Goal: Information Seeking & Learning: Learn about a topic

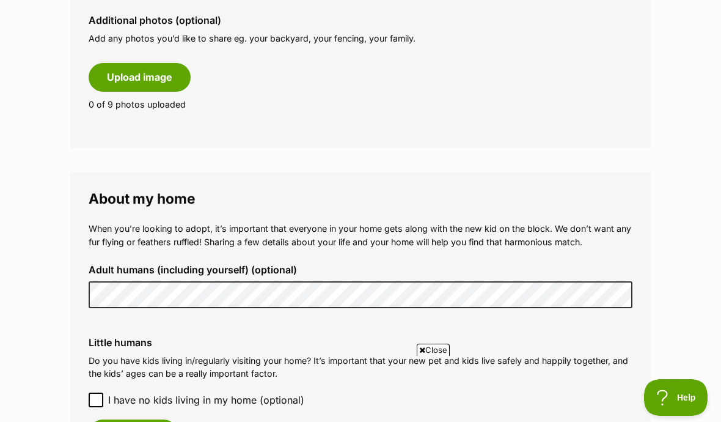
click at [649, 159] on form "Why do I need an adopter profile? Your adopter profile will not be visible to t…" at bounding box center [360, 244] width 581 height 1593
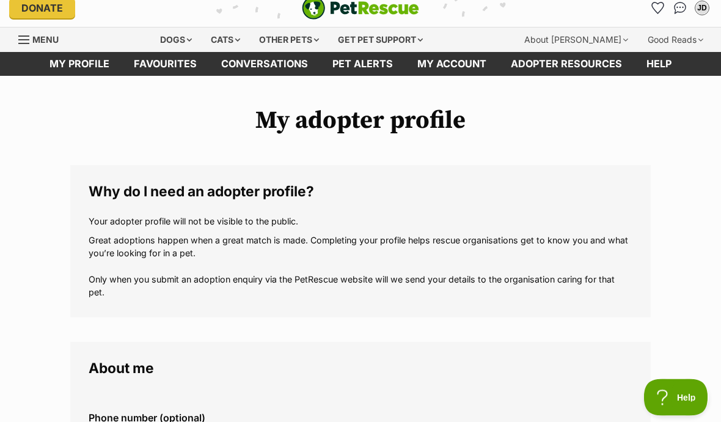
scroll to position [6, 0]
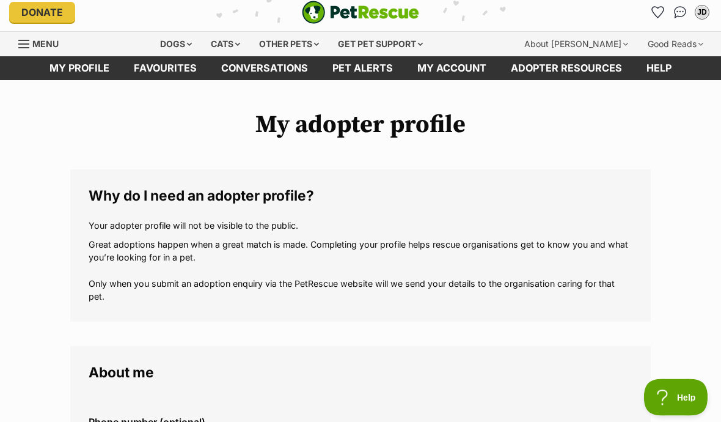
click at [186, 44] on div "Dogs" at bounding box center [176, 44] width 49 height 24
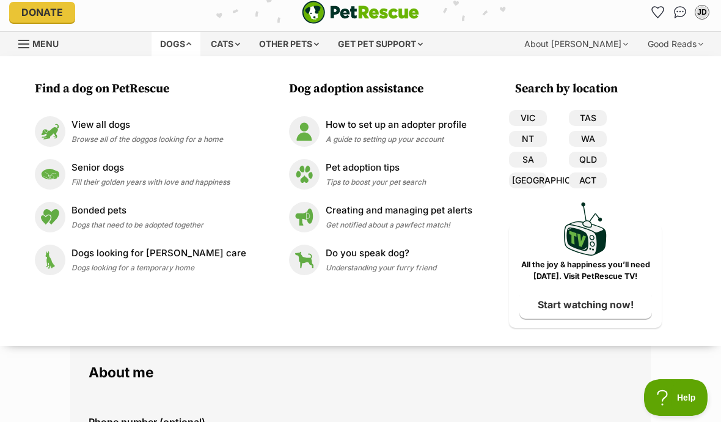
click at [702, 17] on div "JD" at bounding box center [702, 12] width 12 height 12
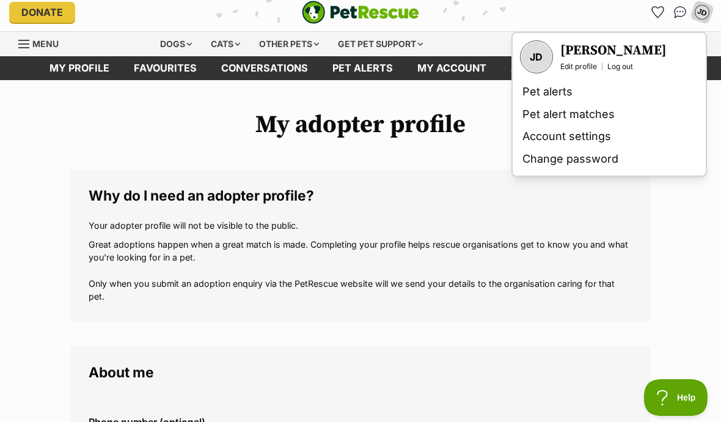
click at [563, 98] on link "Pet alerts" at bounding box center [609, 92] width 183 height 23
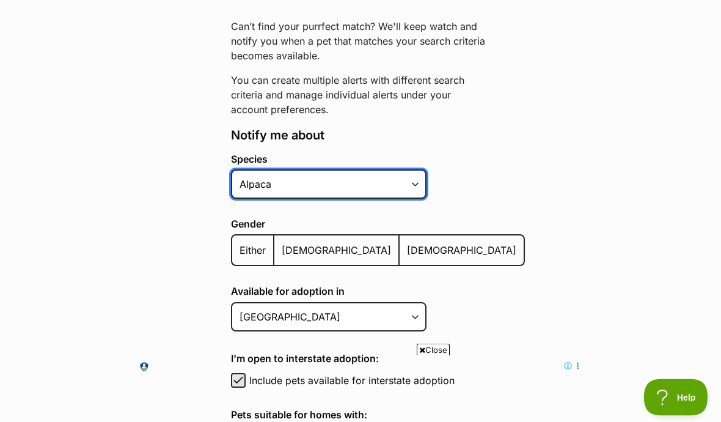
click at [413, 194] on select "Alpaca Bird Cat Chicken Cow Dog Donkey Duck Ferret Fish Goat Goose Guinea Fowl …" at bounding box center [329, 184] width 196 height 29
select select "1"
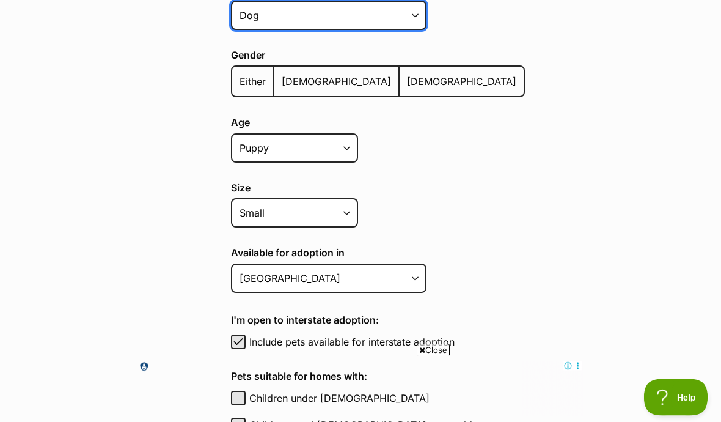
scroll to position [326, 0]
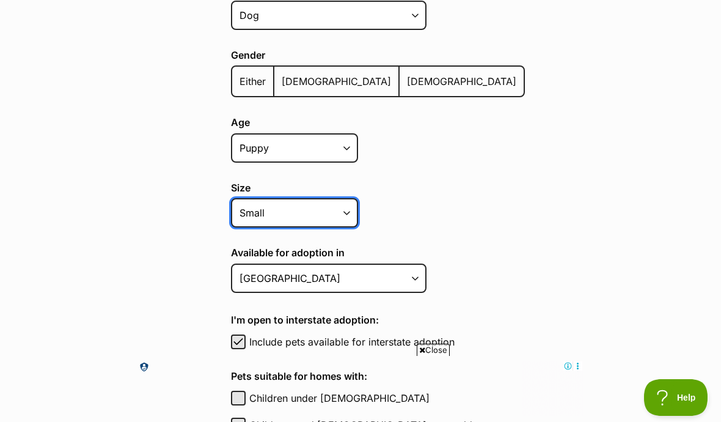
click at [352, 217] on select "Small Medium Large All sizes" at bounding box center [294, 212] width 127 height 29
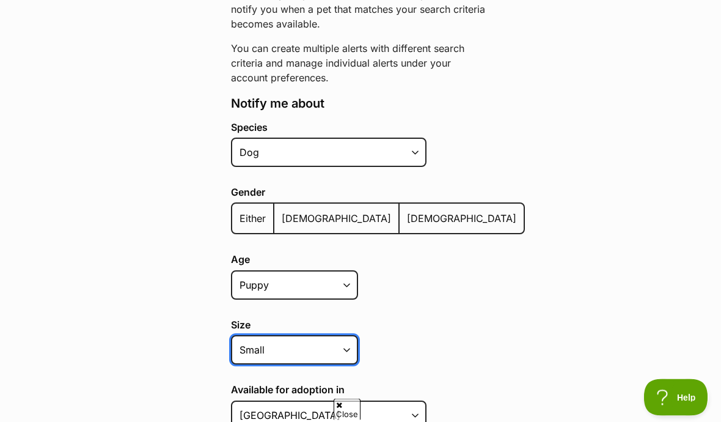
scroll to position [0, 0]
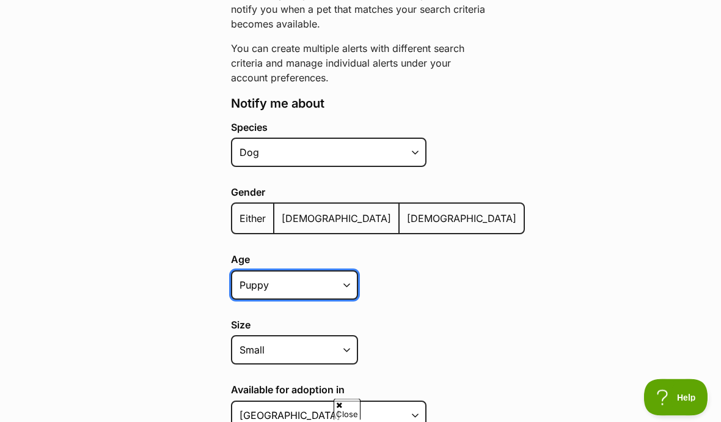
click at [351, 283] on select "Puppy Adult Senior All ages" at bounding box center [294, 285] width 127 height 29
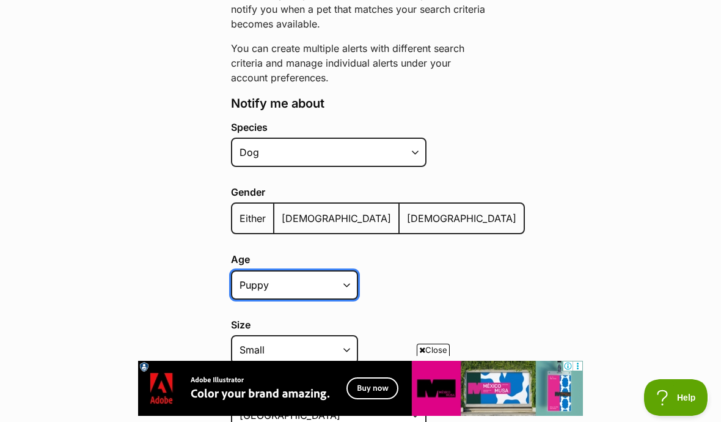
select select "adult"
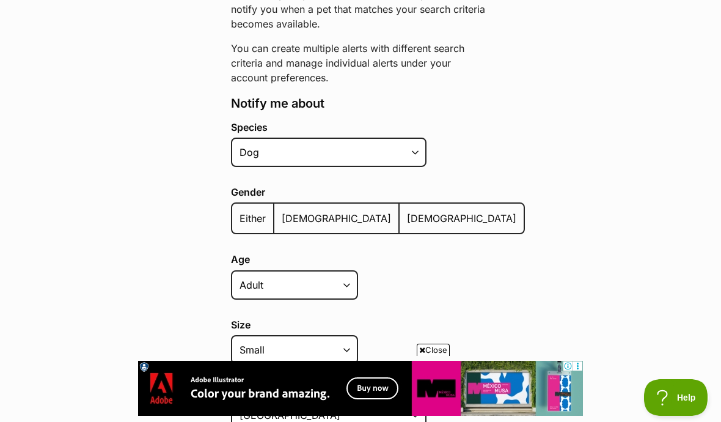
click at [407, 221] on span "Female" at bounding box center [461, 218] width 109 height 12
click at [406, 211] on input "Female" at bounding box center [406, 210] width 0 height 1
radio input "true"
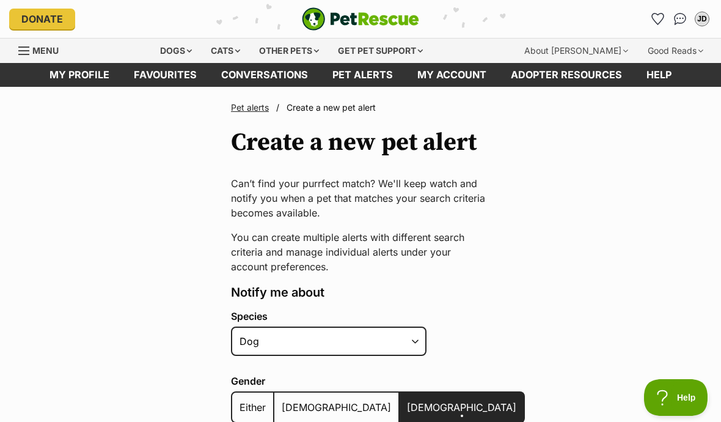
click at [676, 26] on link "Conversations" at bounding box center [680, 19] width 20 height 20
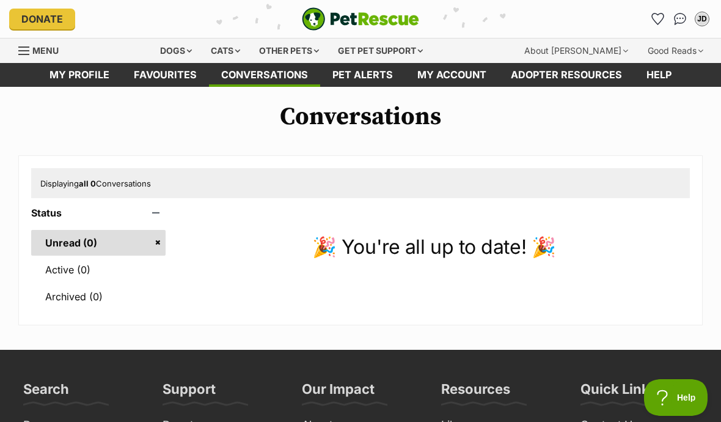
click at [663, 81] on link "Help" at bounding box center [659, 75] width 50 height 24
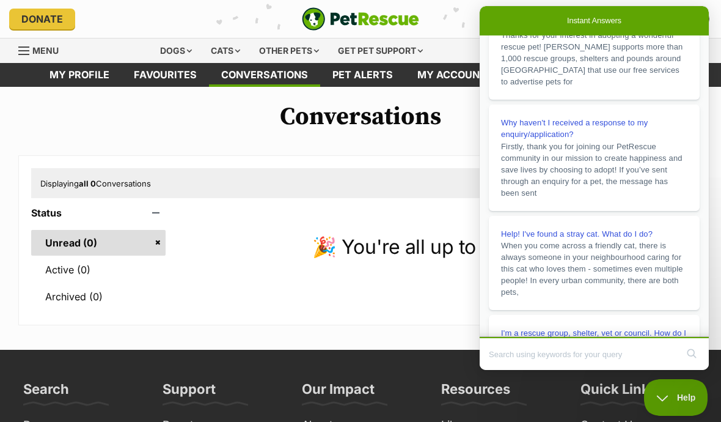
scroll to position [39, 0]
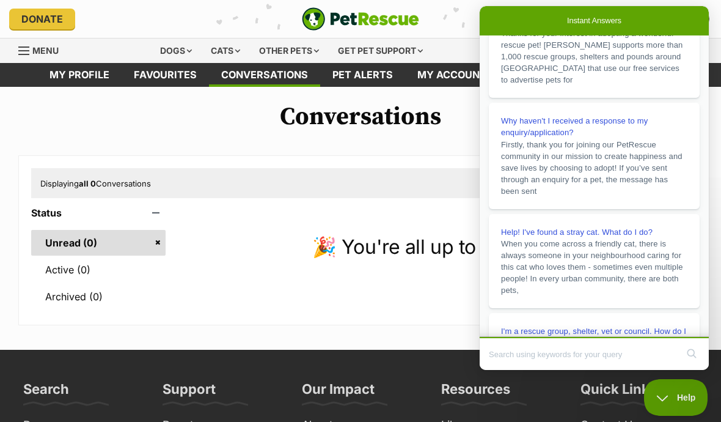
click at [444, 166] on div "Displaying all 0 Conversations Status Unread (0) Active (0) Archived (0) 🎉 You'…" at bounding box center [360, 240] width 684 height 170
click at [185, 51] on div "Dogs" at bounding box center [176, 51] width 49 height 24
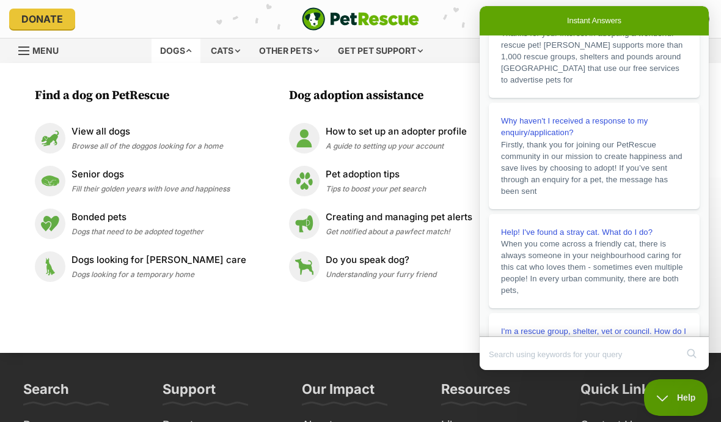
click at [129, 138] on p "View all dogs" at bounding box center [148, 132] width 152 height 14
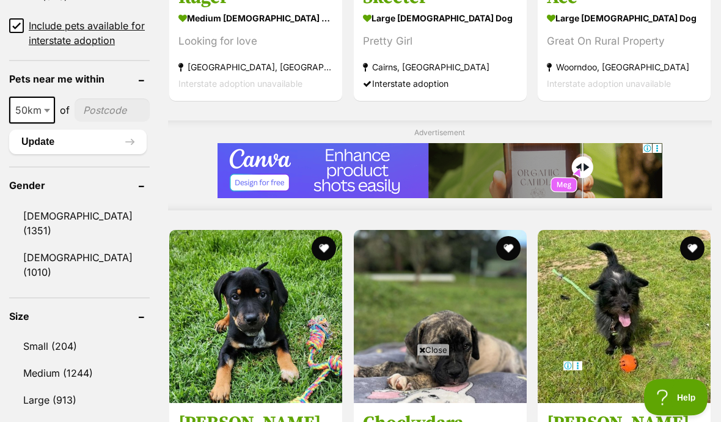
scroll to position [945, 0]
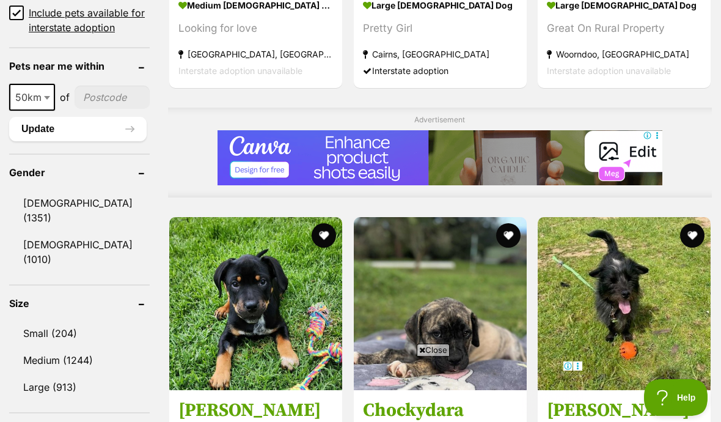
click at [80, 320] on link "Small (204)" at bounding box center [79, 333] width 141 height 26
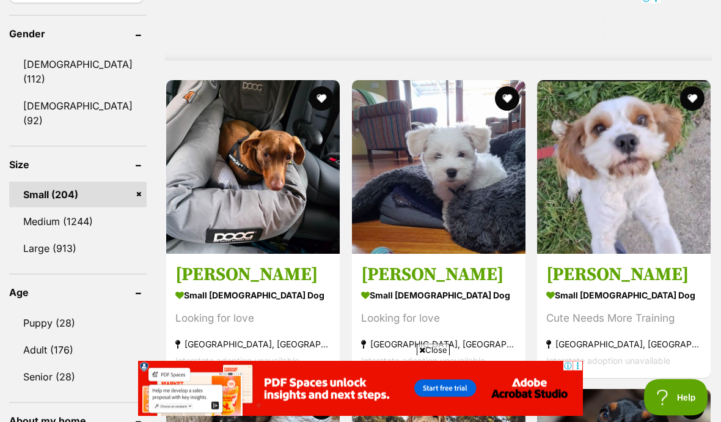
scroll to position [1084, 0]
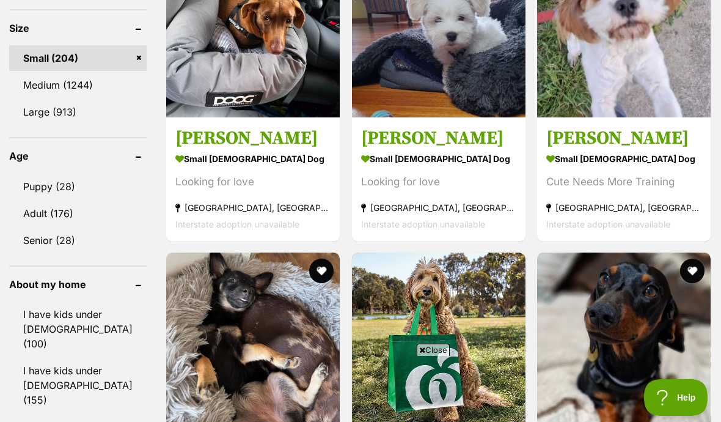
scroll to position [0, 0]
click at [459, 63] on img at bounding box center [439, 31] width 174 height 174
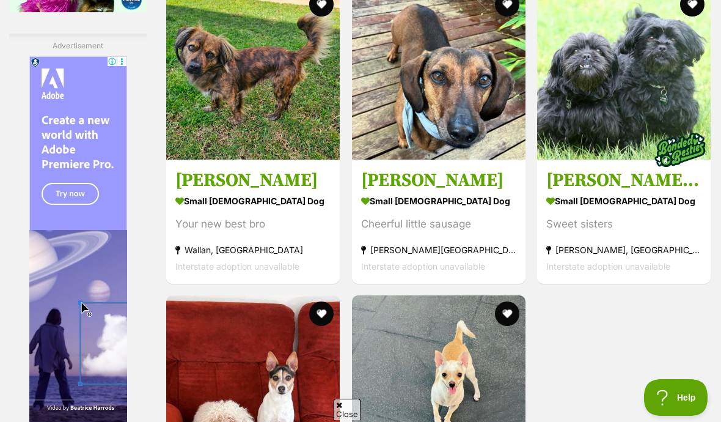
scroll to position [2724, 0]
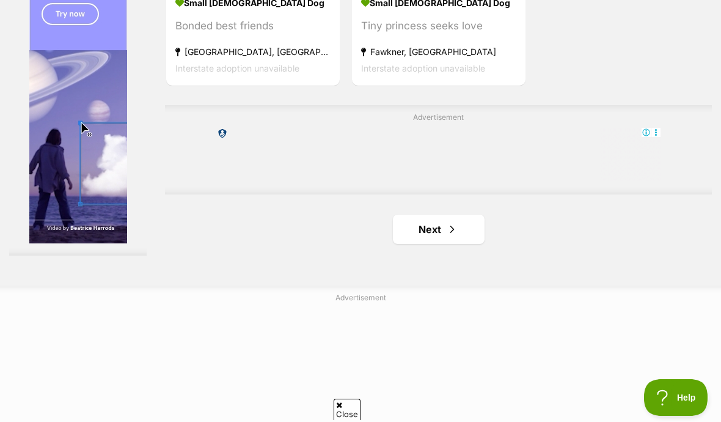
click at [447, 244] on link "Next" at bounding box center [439, 229] width 92 height 29
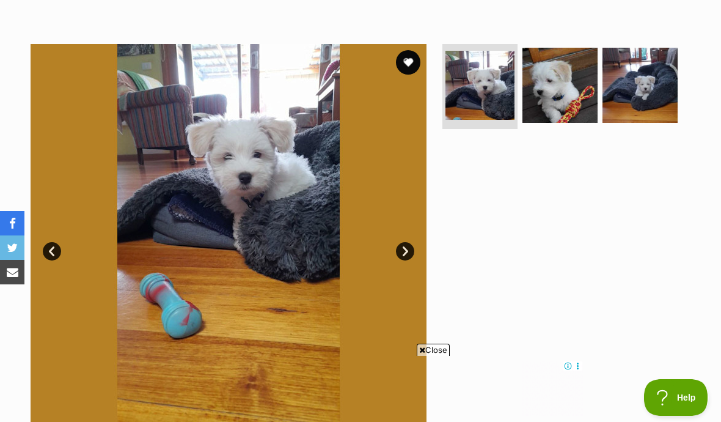
scroll to position [197, 0]
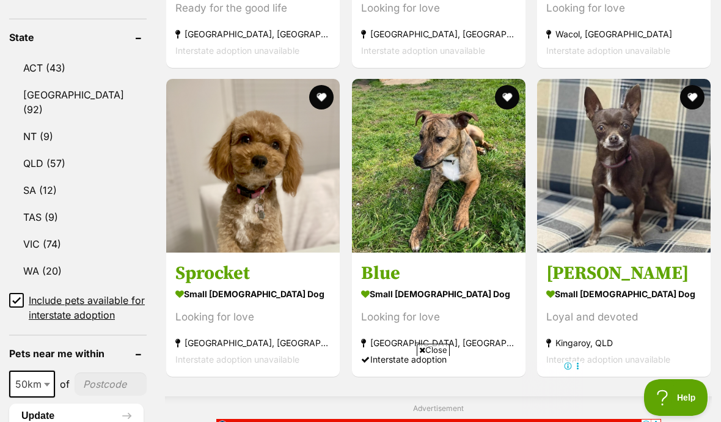
scroll to position [658, 0]
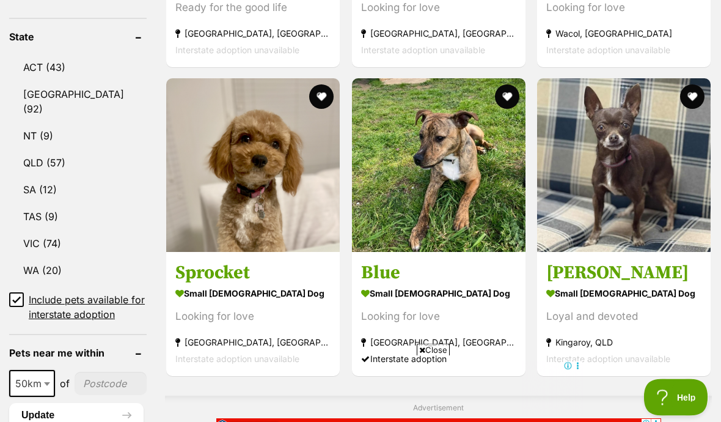
click at [226, 193] on img at bounding box center [253, 166] width 174 height 174
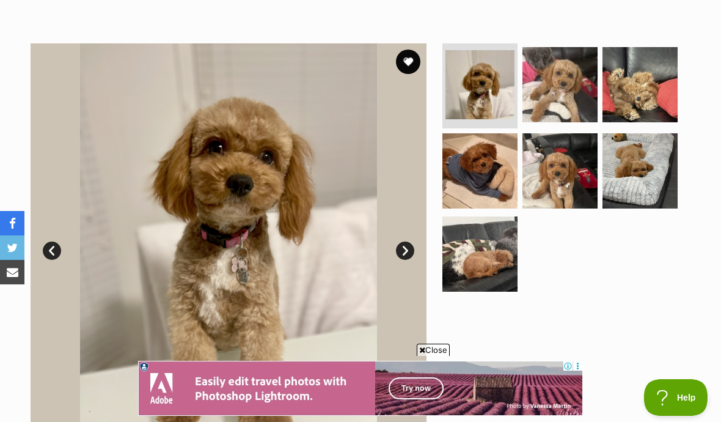
scroll to position [211, 0]
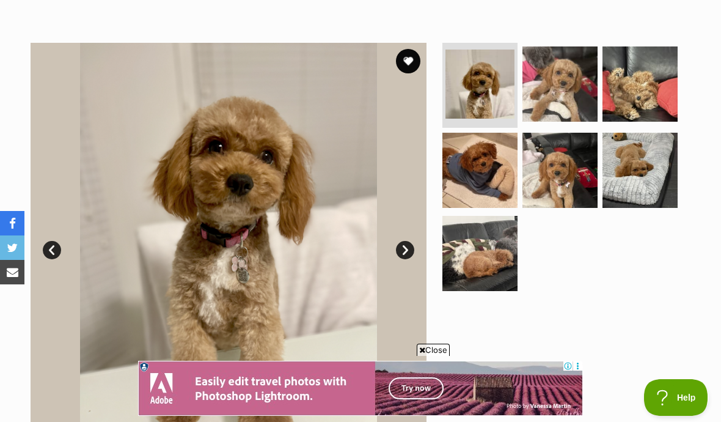
click at [494, 90] on img at bounding box center [480, 84] width 69 height 69
click at [576, 89] on img at bounding box center [560, 83] width 75 height 75
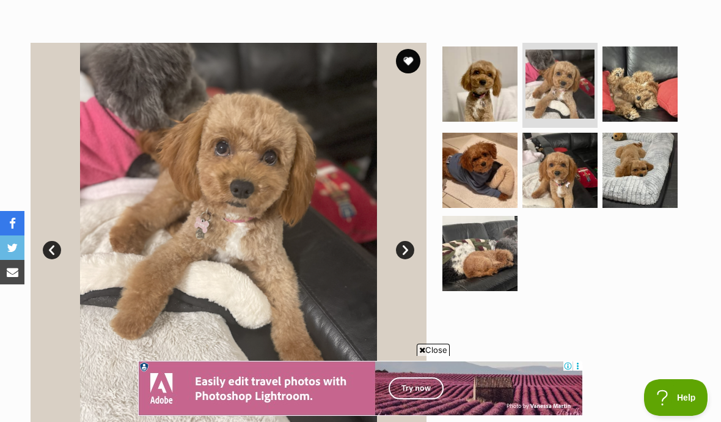
click at [641, 79] on img at bounding box center [640, 83] width 75 height 75
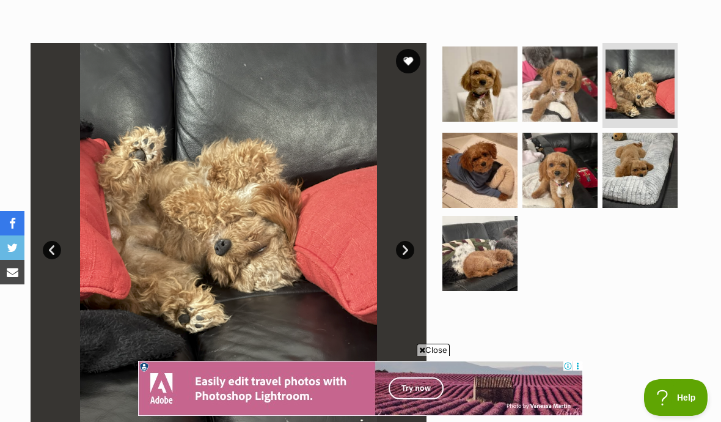
click at [493, 172] on img at bounding box center [479, 170] width 75 height 75
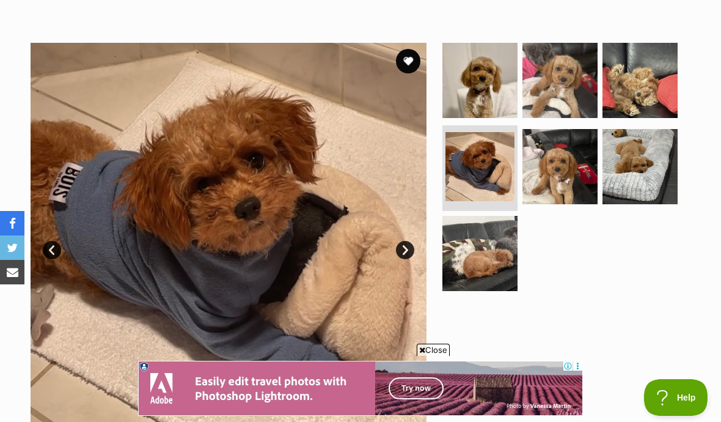
click at [475, 83] on img at bounding box center [479, 80] width 75 height 75
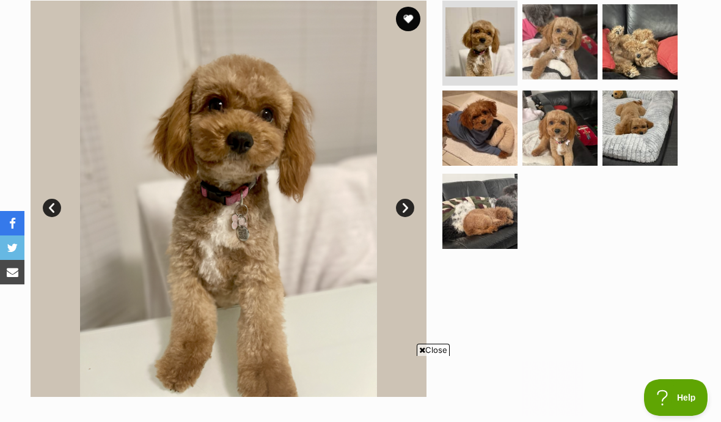
scroll to position [0, 0]
click at [572, 125] on img at bounding box center [560, 127] width 75 height 75
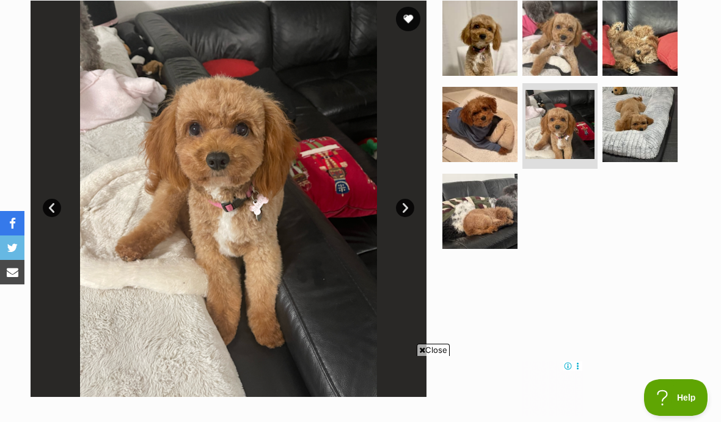
click at [488, 210] on img at bounding box center [479, 211] width 75 height 75
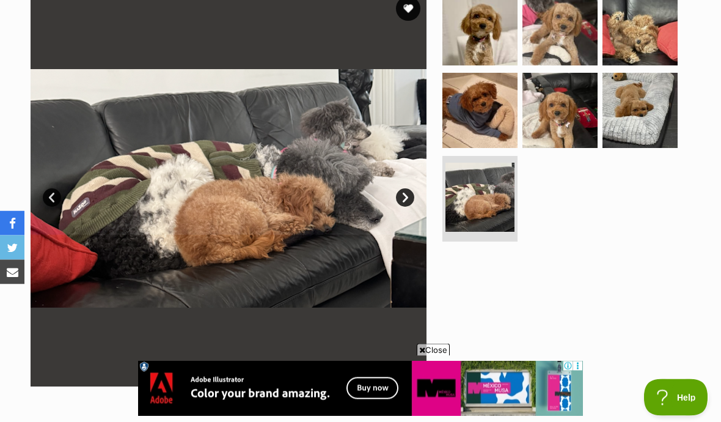
scroll to position [264, 0]
click at [494, 27] on img at bounding box center [479, 27] width 75 height 75
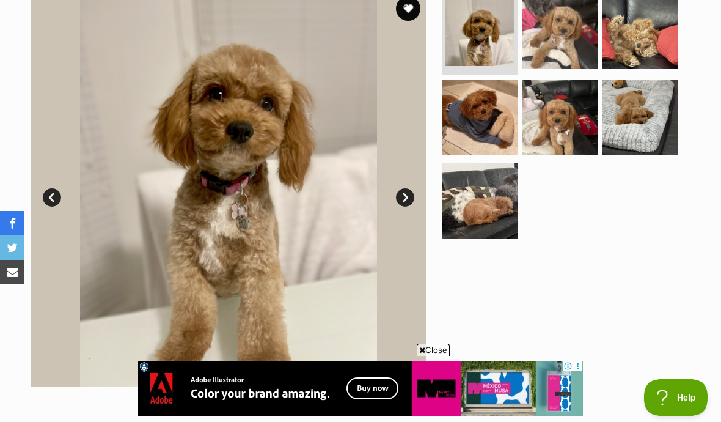
click at [557, 40] on img at bounding box center [560, 31] width 75 height 75
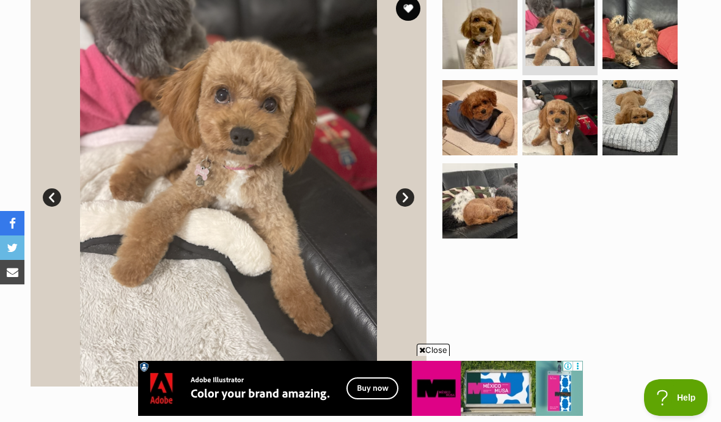
click at [658, 50] on img at bounding box center [640, 31] width 75 height 75
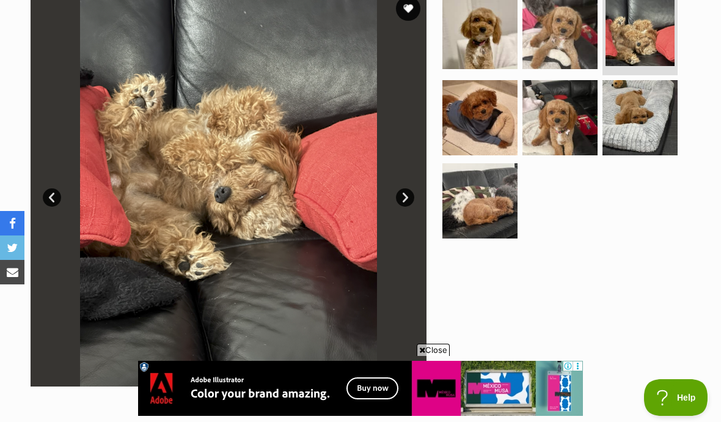
click at [477, 136] on img at bounding box center [479, 117] width 75 height 75
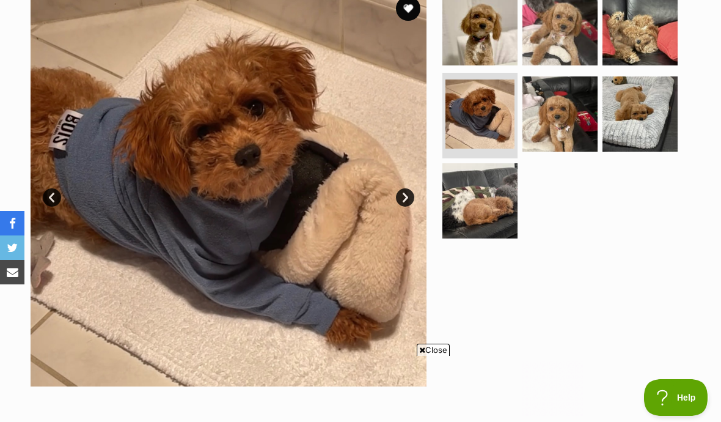
scroll to position [0, 0]
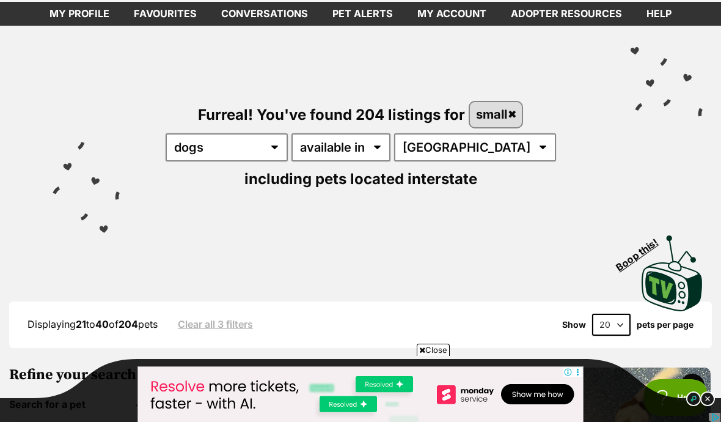
scroll to position [46, 0]
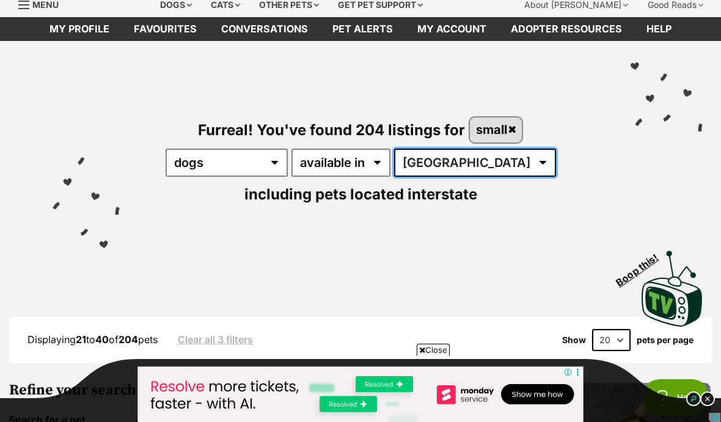
click at [458, 163] on select "[GEOGRAPHIC_DATA] [GEOGRAPHIC_DATA] [GEOGRAPHIC_DATA] [GEOGRAPHIC_DATA] [GEOGRA…" at bounding box center [475, 163] width 162 height 28
select select "VIC"
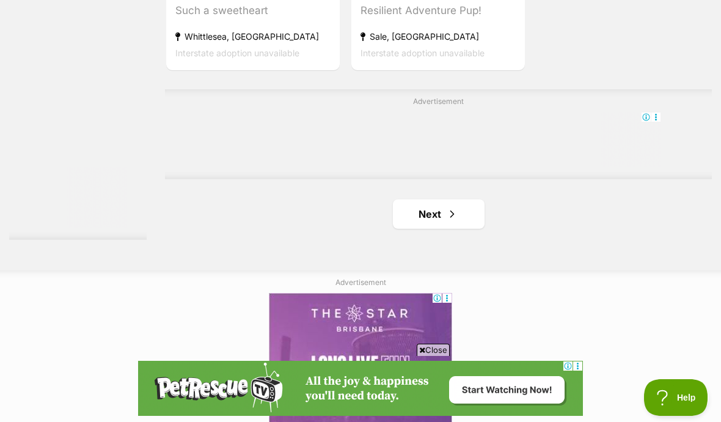
scroll to position [2756, 0]
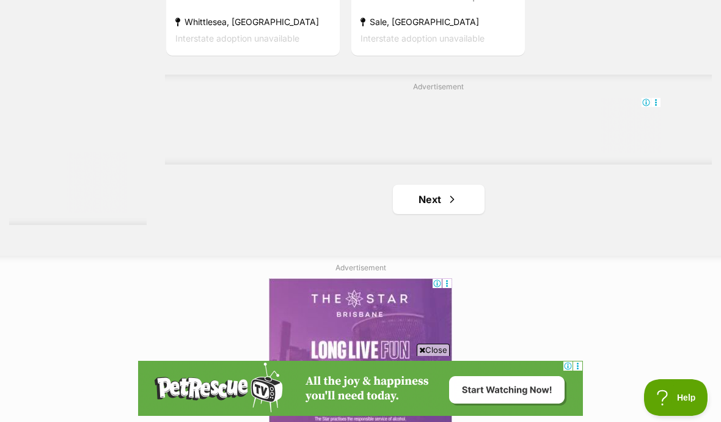
click at [446, 207] on span "Next page" at bounding box center [452, 199] width 12 height 15
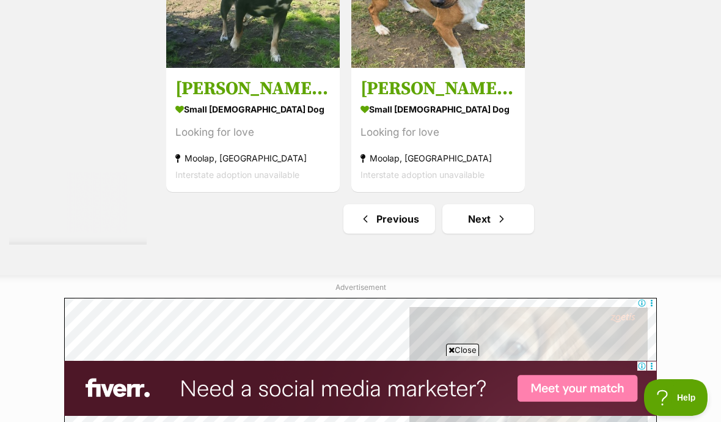
scroll to position [2754, 0]
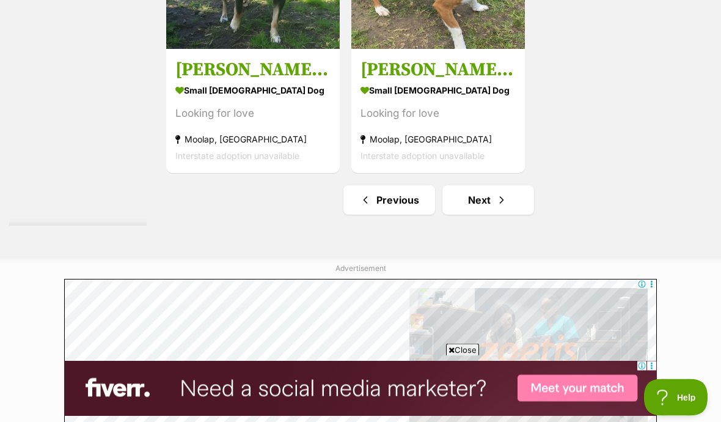
click at [496, 208] on span "Next page" at bounding box center [502, 200] width 12 height 15
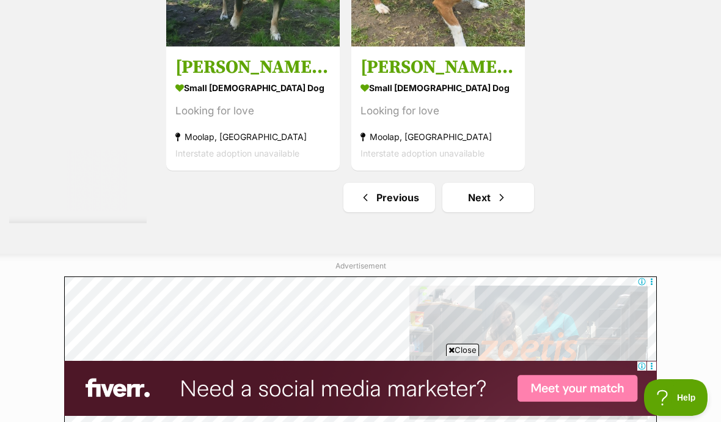
click at [479, 212] on link "Next" at bounding box center [488, 197] width 92 height 29
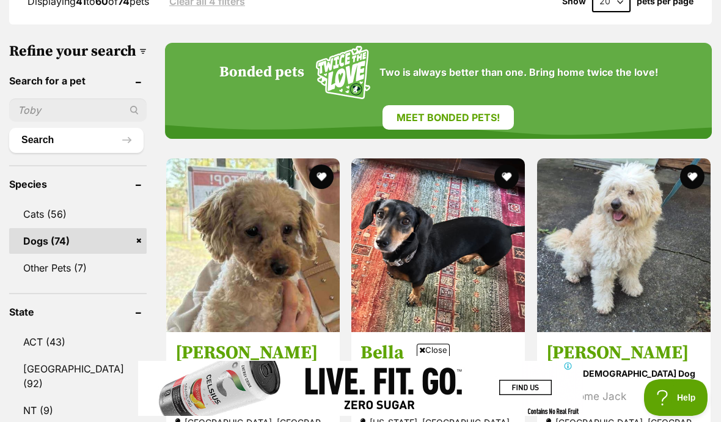
click at [250, 218] on img at bounding box center [253, 245] width 174 height 174
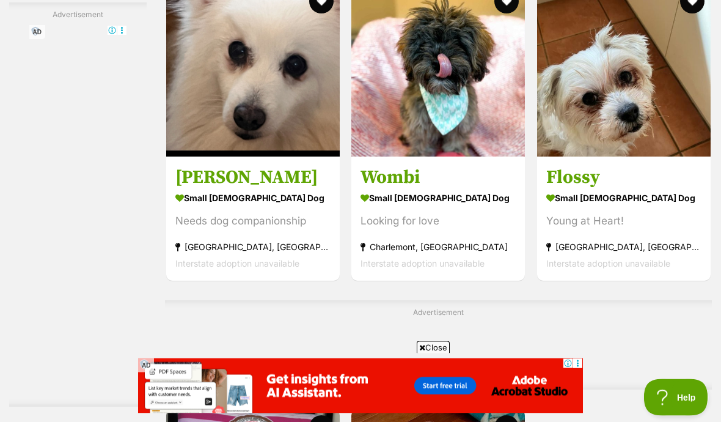
scroll to position [2338, 0]
click at [431, 106] on img at bounding box center [438, 70] width 174 height 174
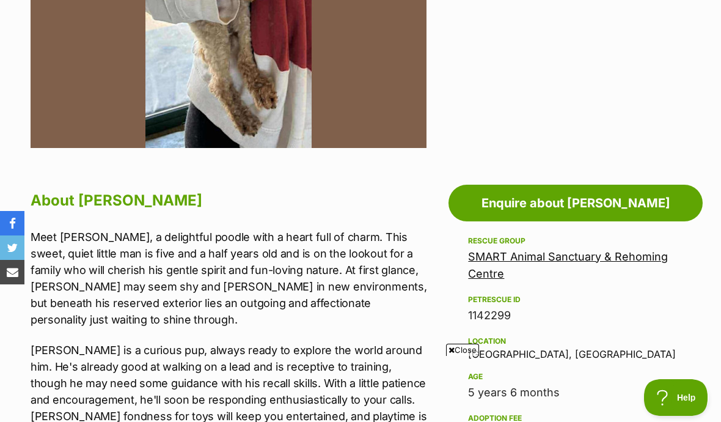
scroll to position [481, 0]
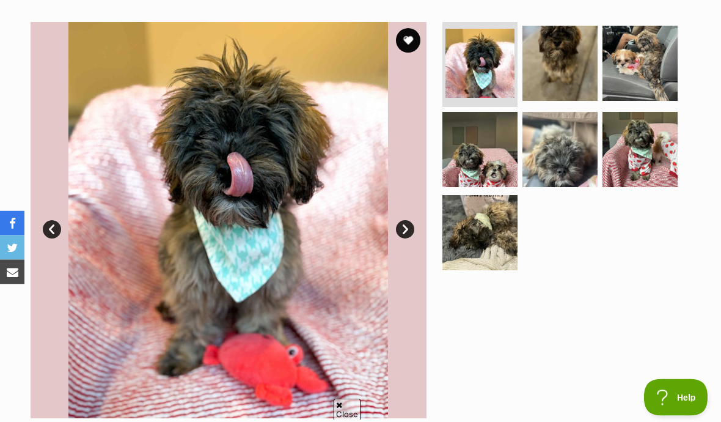
scroll to position [232, 0]
click at [412, 231] on link "Next" at bounding box center [405, 229] width 18 height 18
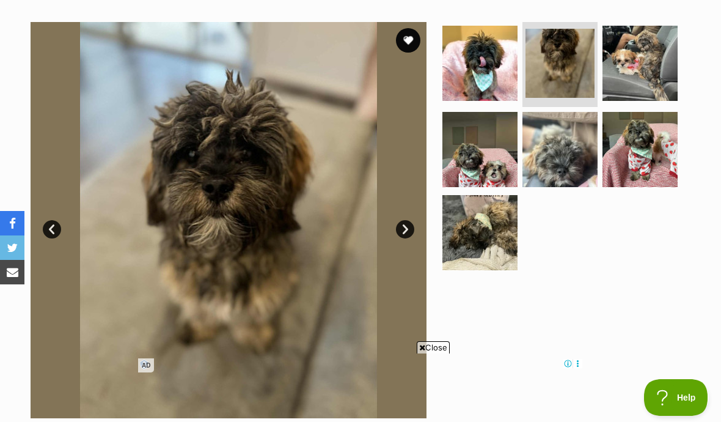
scroll to position [0, 0]
click at [642, 61] on img at bounding box center [640, 63] width 75 height 75
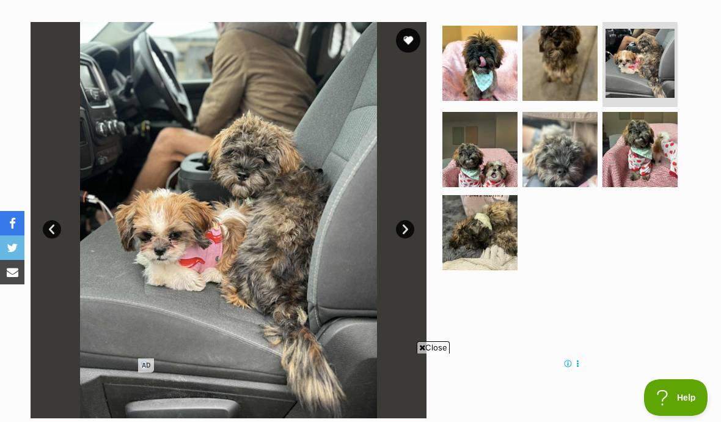
click at [498, 161] on img at bounding box center [479, 149] width 75 height 75
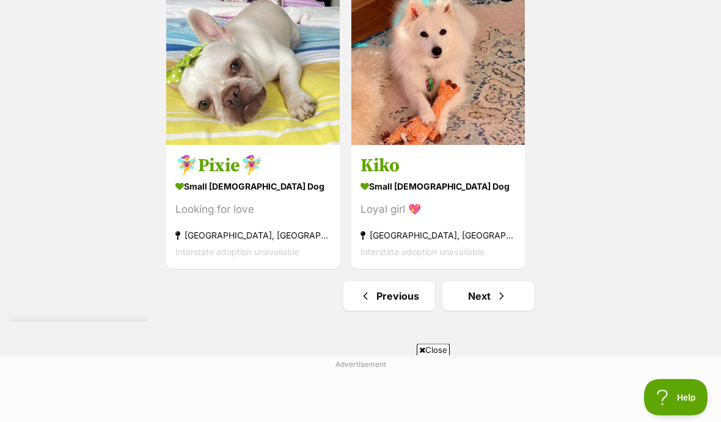
scroll to position [2773, 0]
click at [496, 303] on span "Next page" at bounding box center [502, 295] width 12 height 15
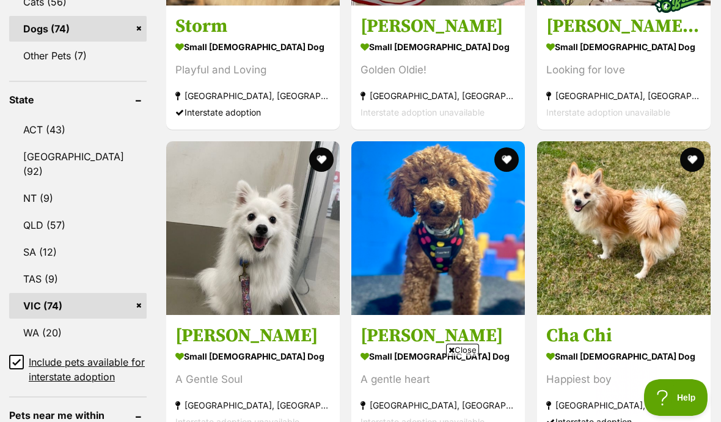
click at [434, 188] on img at bounding box center [438, 228] width 174 height 174
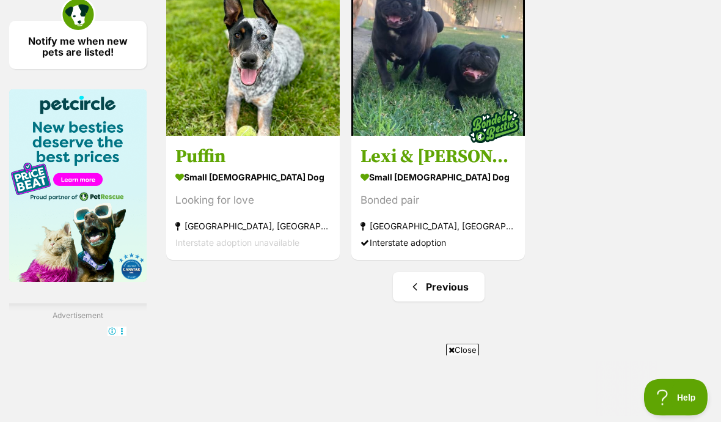
scroll to position [1933, 0]
click at [424, 301] on link "Previous" at bounding box center [439, 286] width 92 height 29
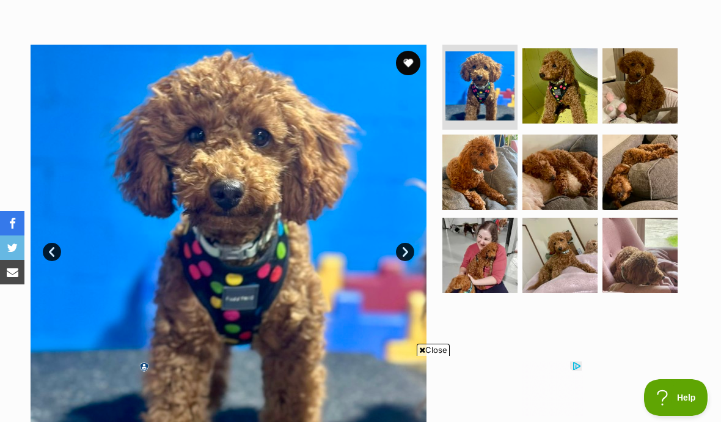
scroll to position [189, 0]
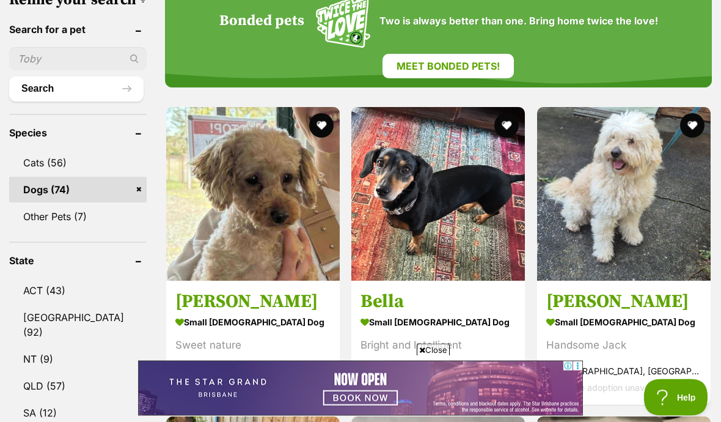
scroll to position [436, 0]
click at [249, 171] on img at bounding box center [253, 194] width 174 height 174
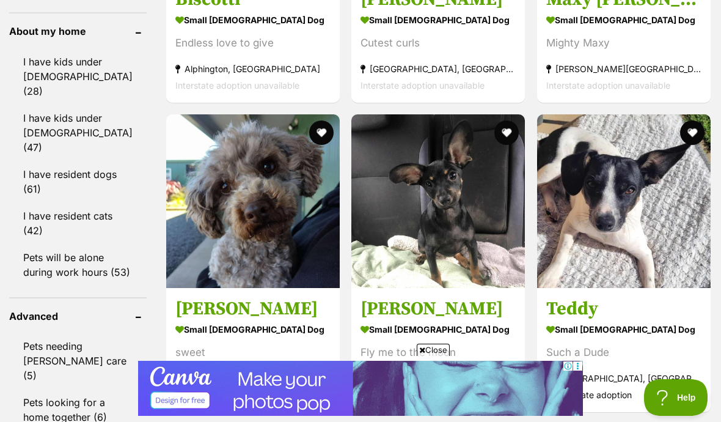
scroll to position [1478, 0]
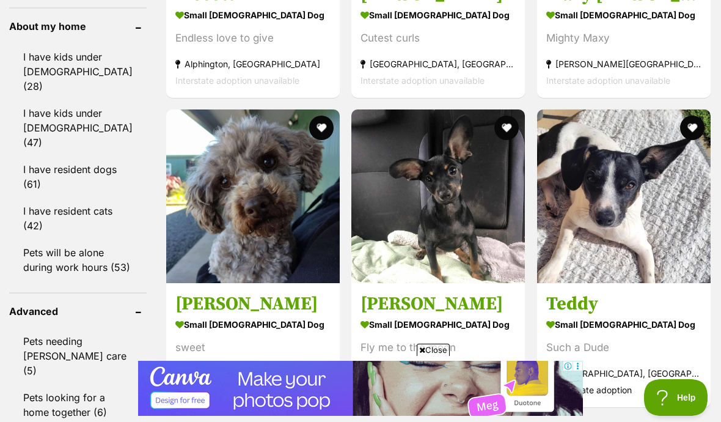
click at [254, 230] on img at bounding box center [253, 196] width 174 height 174
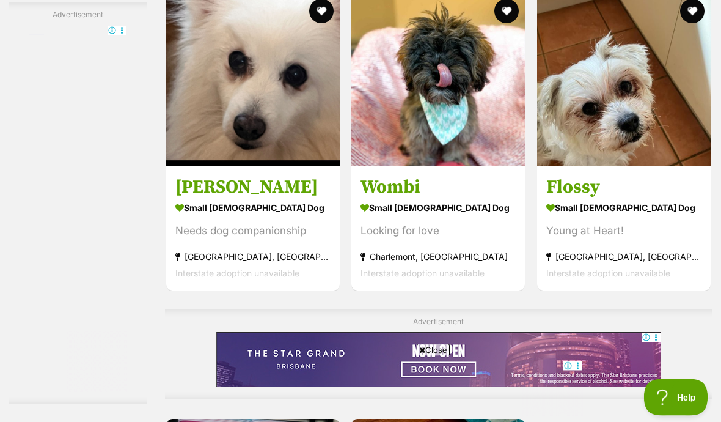
scroll to position [2328, 0]
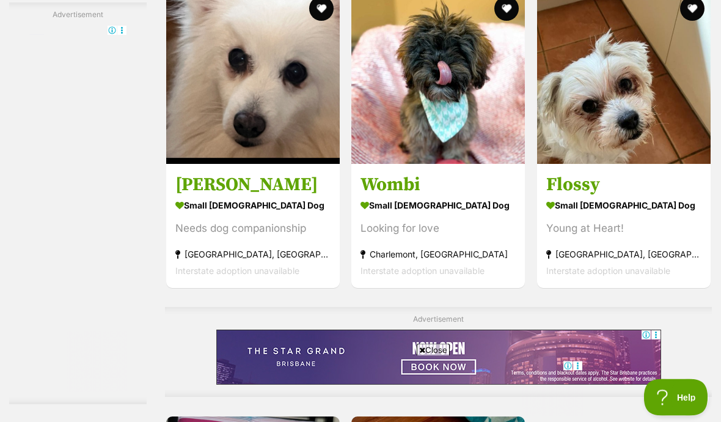
click at [620, 146] on img at bounding box center [624, 78] width 174 height 174
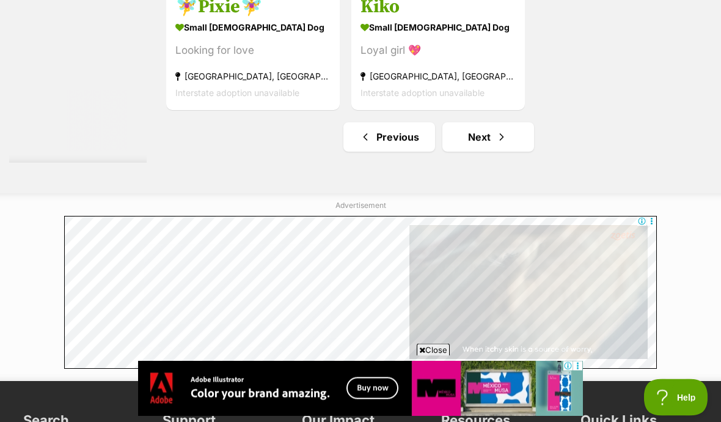
scroll to position [2932, 0]
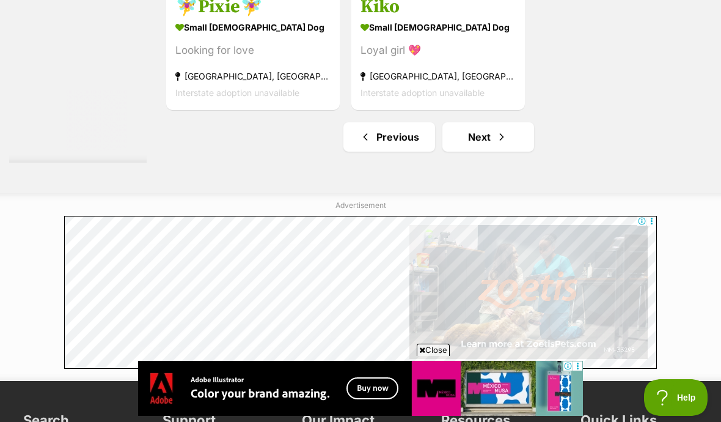
click at [496, 144] on span "Next page" at bounding box center [502, 137] width 12 height 15
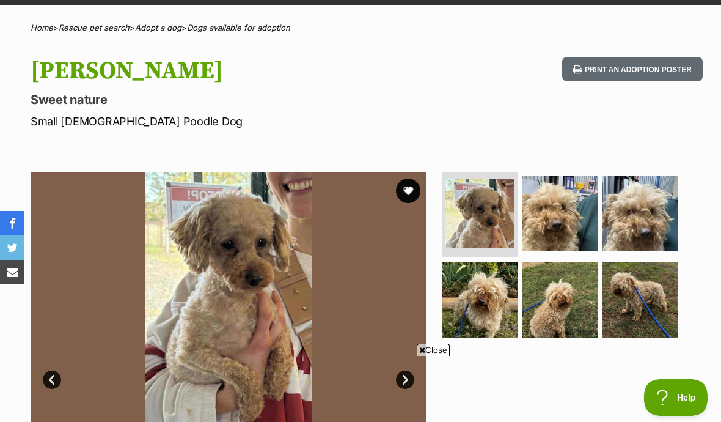
click at [562, 220] on img at bounding box center [560, 213] width 75 height 75
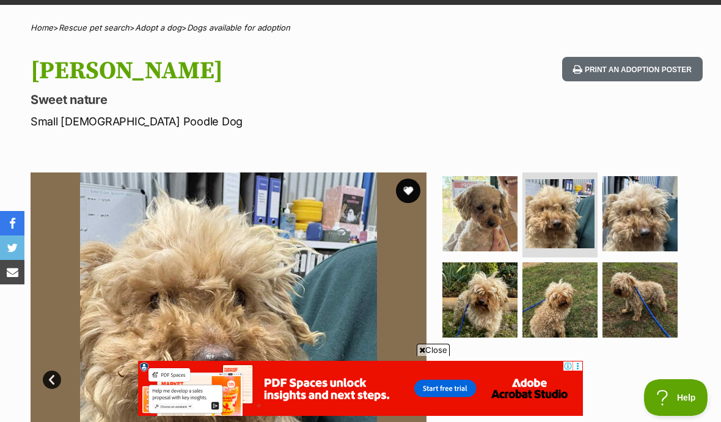
click at [642, 208] on img at bounding box center [640, 213] width 75 height 75
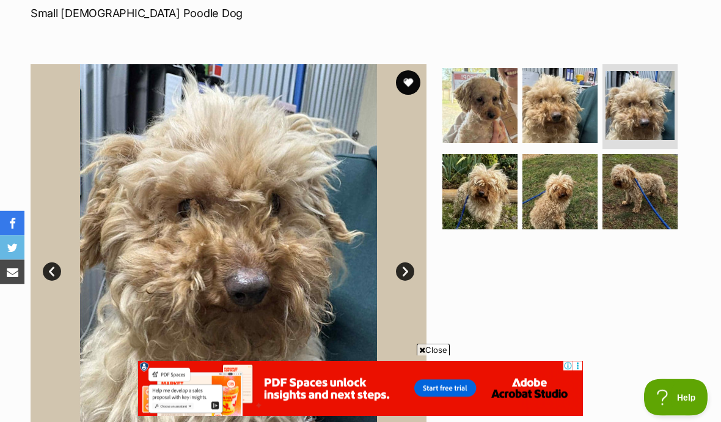
scroll to position [189, 0]
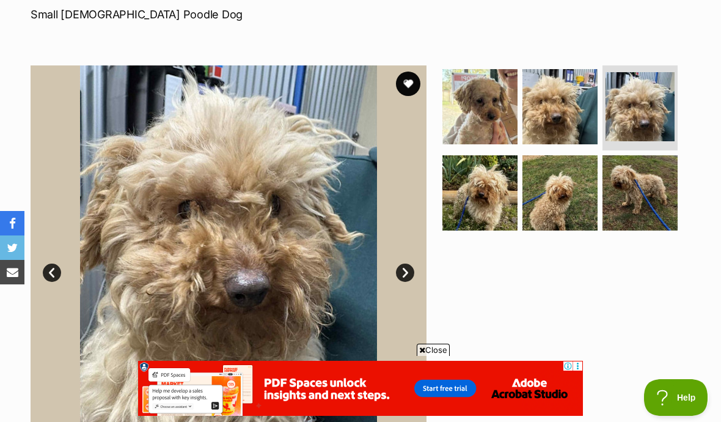
click at [487, 209] on img at bounding box center [479, 192] width 75 height 75
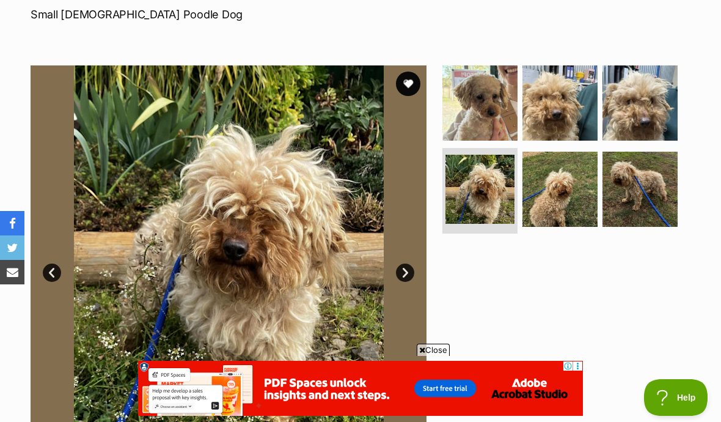
click at [568, 202] on img at bounding box center [560, 189] width 75 height 75
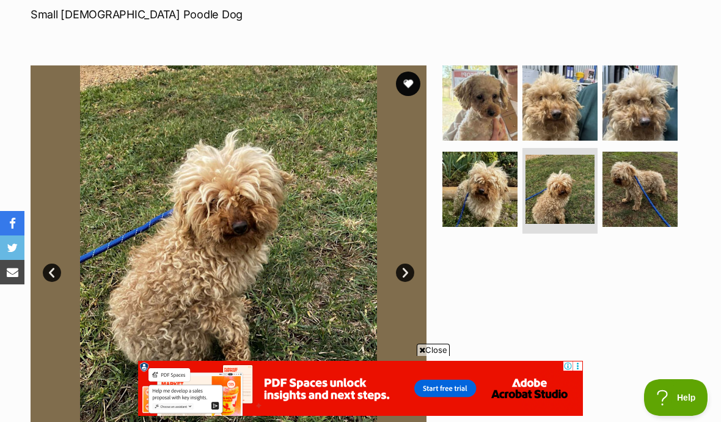
click at [637, 199] on img at bounding box center [640, 189] width 75 height 75
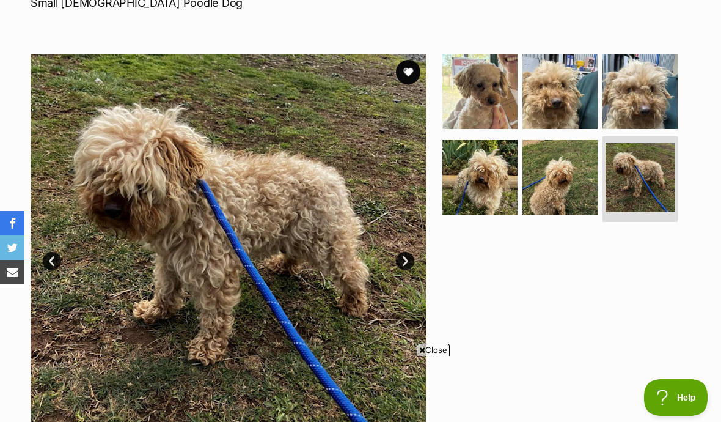
scroll to position [0, 0]
click at [493, 101] on img at bounding box center [479, 91] width 75 height 75
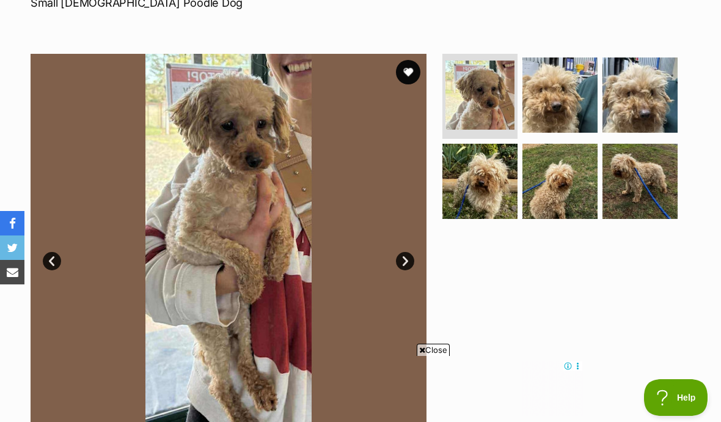
click at [405, 265] on link "Next" at bounding box center [405, 261] width 18 height 18
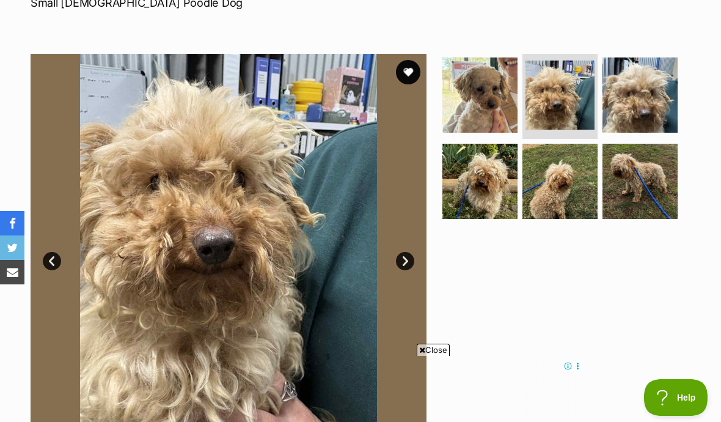
click at [410, 265] on link "Next" at bounding box center [405, 261] width 18 height 18
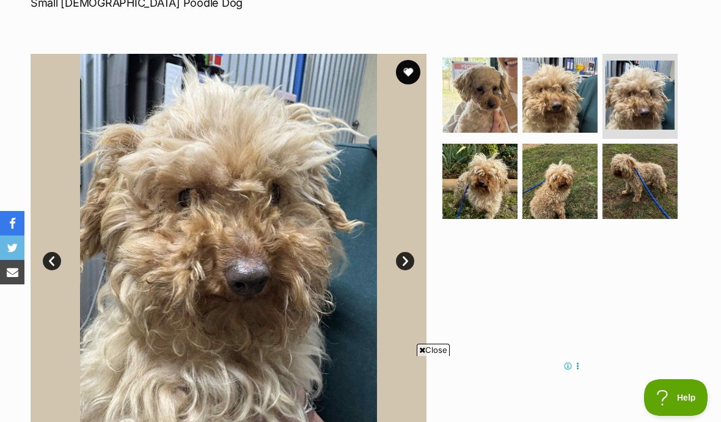
click at [415, 251] on img at bounding box center [229, 252] width 396 height 396
click at [400, 260] on link "Next" at bounding box center [405, 261] width 18 height 18
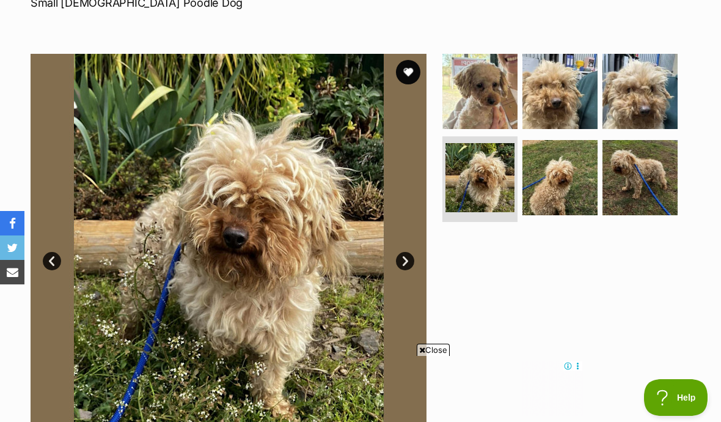
click at [411, 248] on img at bounding box center [229, 252] width 396 height 396
click at [403, 259] on link "Next" at bounding box center [405, 261] width 18 height 18
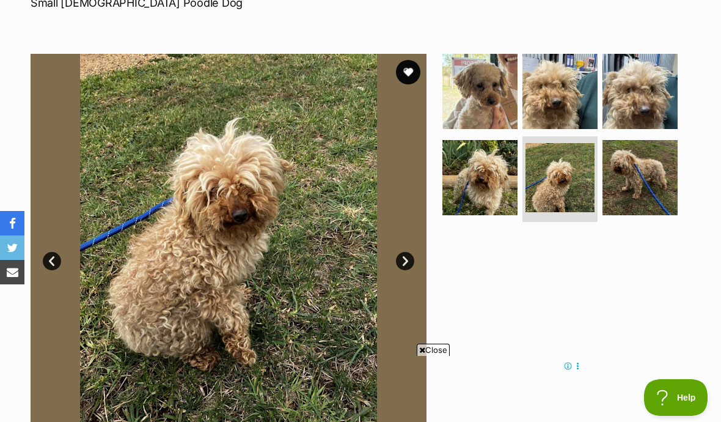
click at [408, 257] on link "Next" at bounding box center [405, 261] width 18 height 18
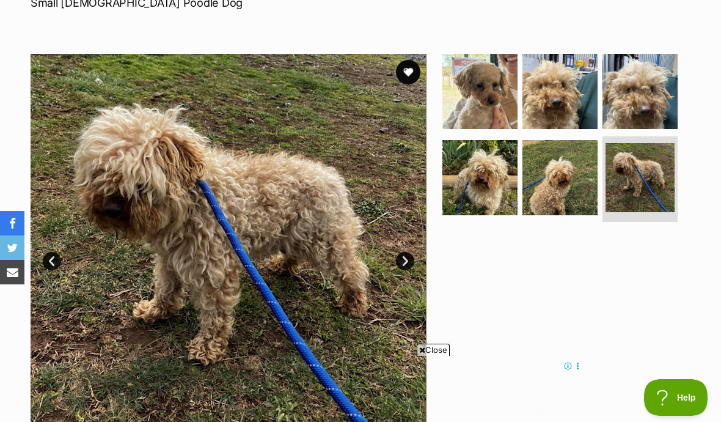
click at [413, 259] on link "Next" at bounding box center [405, 261] width 18 height 18
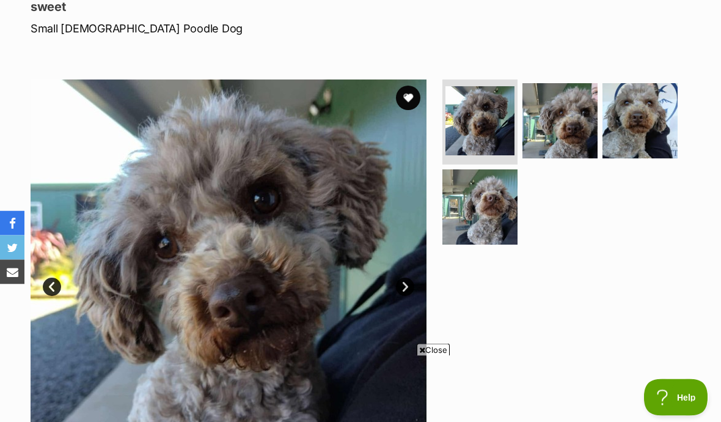
scroll to position [175, 0]
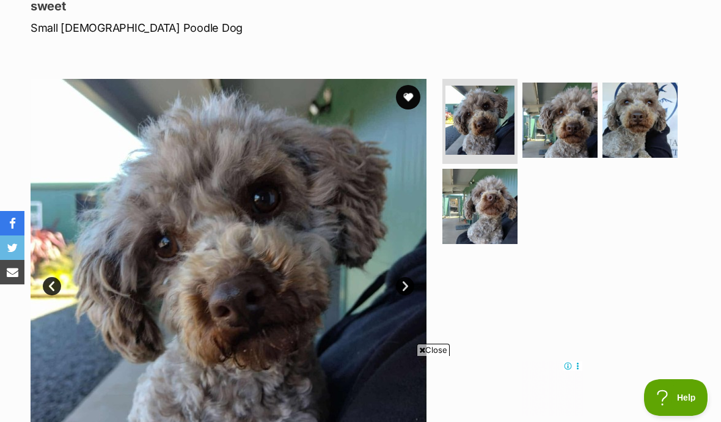
click at [492, 145] on img at bounding box center [480, 120] width 69 height 69
click at [554, 138] on img at bounding box center [560, 120] width 75 height 75
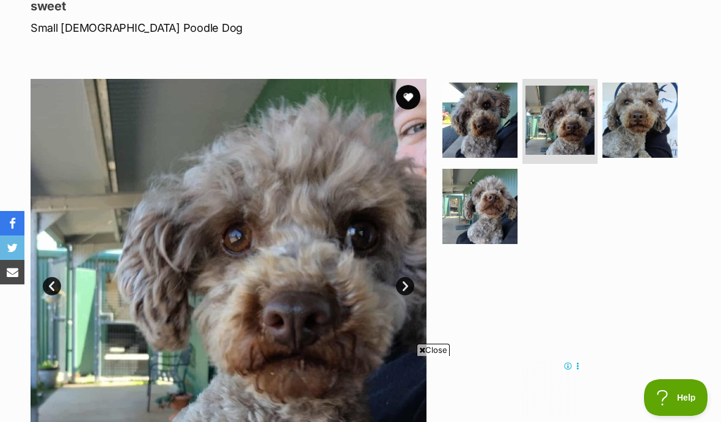
click at [624, 128] on img at bounding box center [640, 120] width 75 height 75
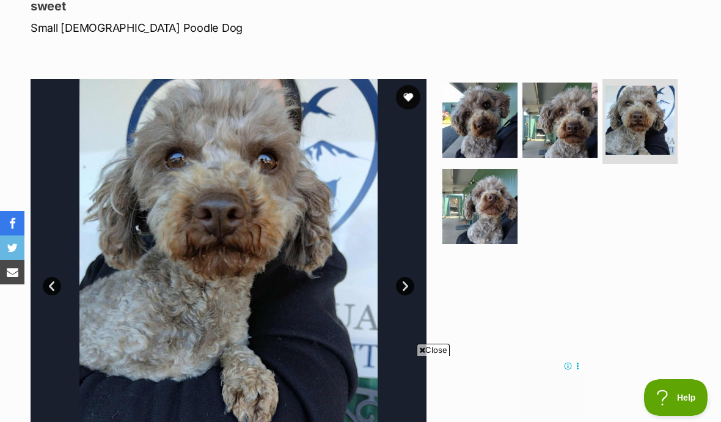
click at [491, 199] on img at bounding box center [479, 206] width 75 height 75
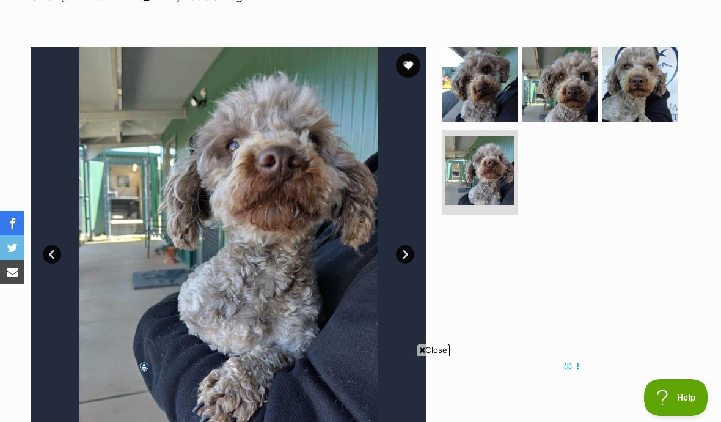
scroll to position [208, 0]
click at [492, 90] on img at bounding box center [479, 83] width 75 height 75
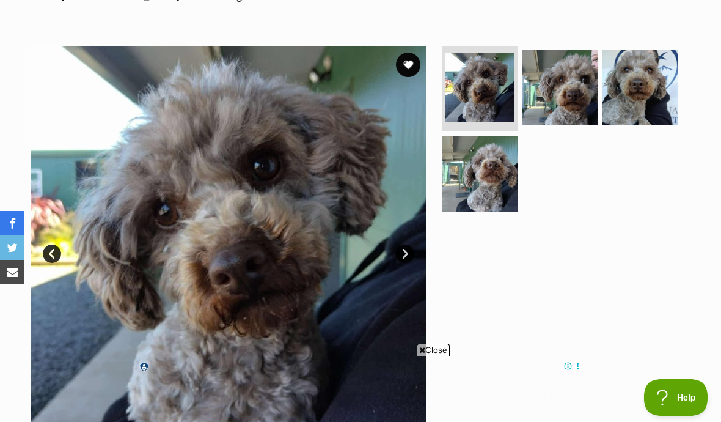
click at [561, 89] on img at bounding box center [560, 87] width 75 height 75
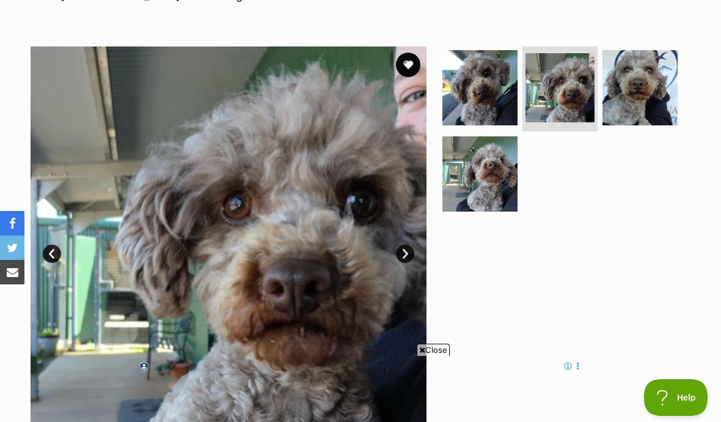
click at [650, 81] on img at bounding box center [640, 87] width 75 height 75
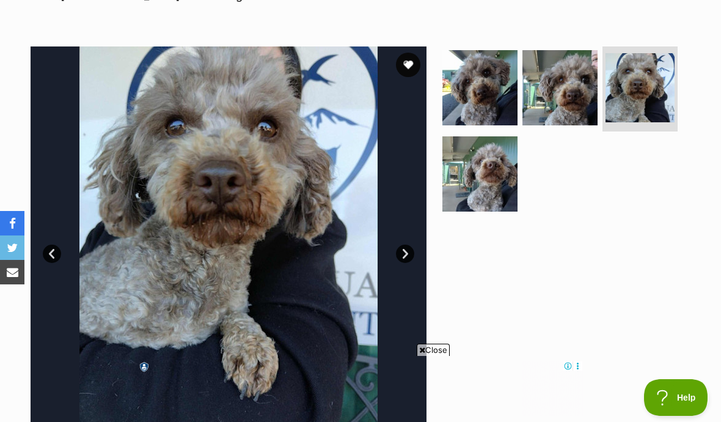
click at [497, 179] on img at bounding box center [479, 173] width 75 height 75
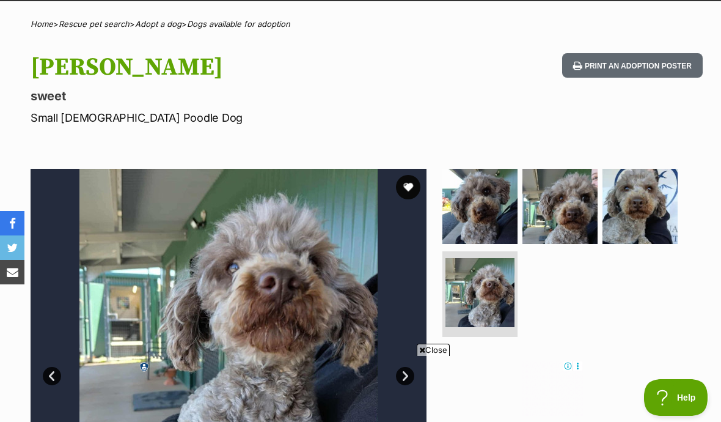
scroll to position [0, 0]
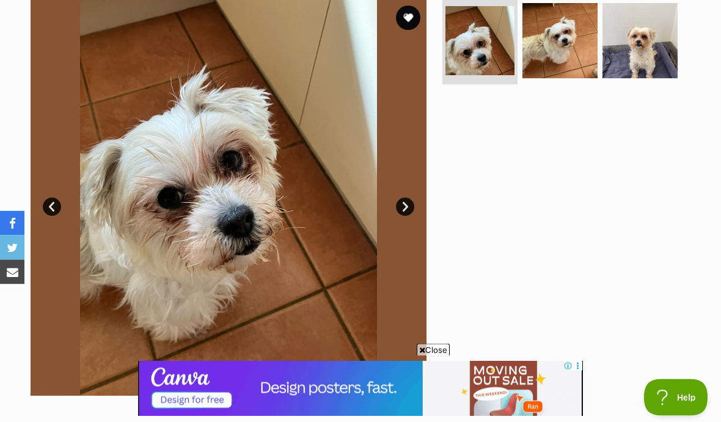
scroll to position [255, 0]
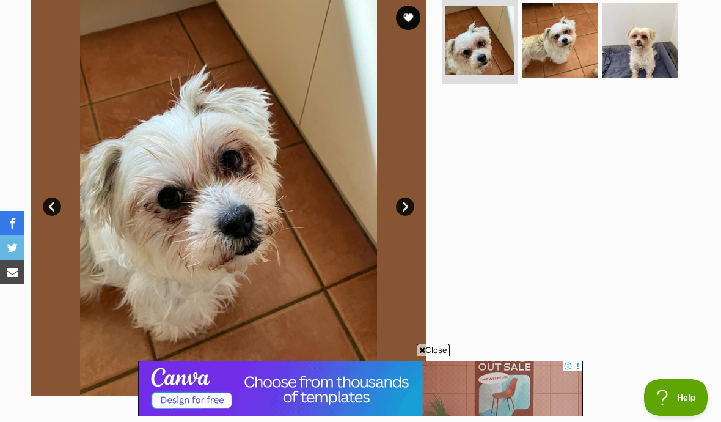
click at [574, 50] on img at bounding box center [560, 40] width 75 height 75
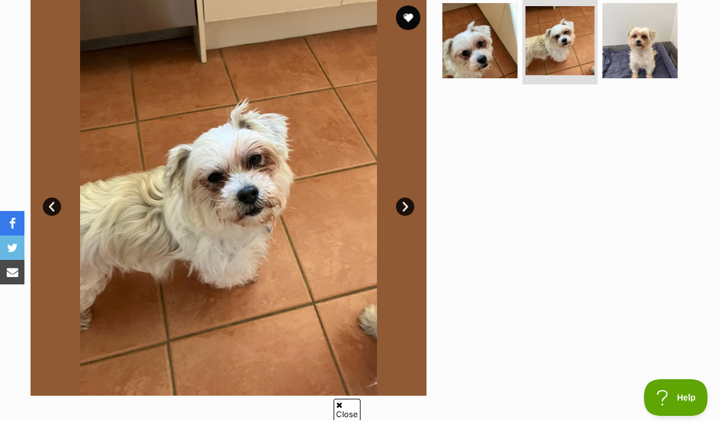
click at [645, 39] on img at bounding box center [640, 40] width 75 height 75
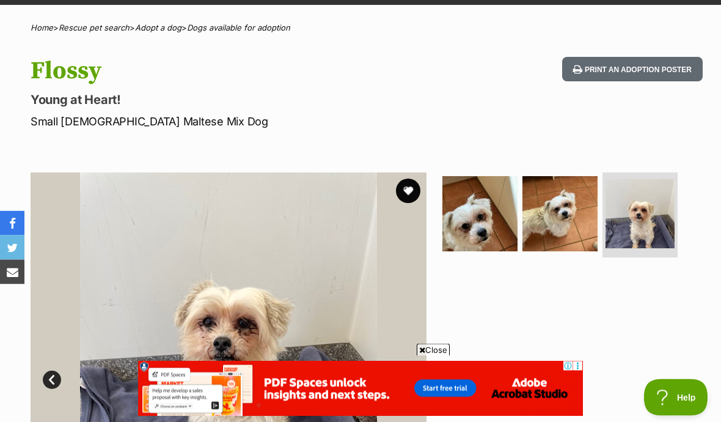
scroll to position [40, 0]
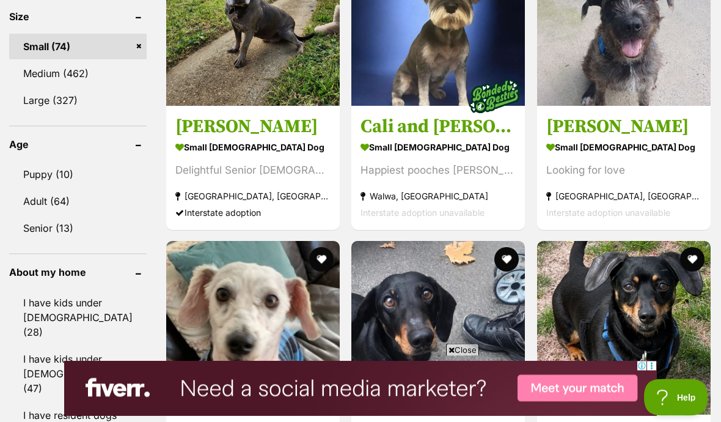
scroll to position [1206, 0]
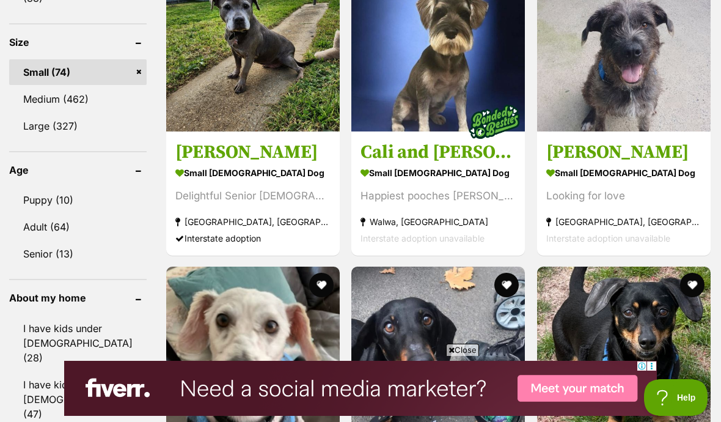
click at [640, 95] on img at bounding box center [624, 45] width 174 height 174
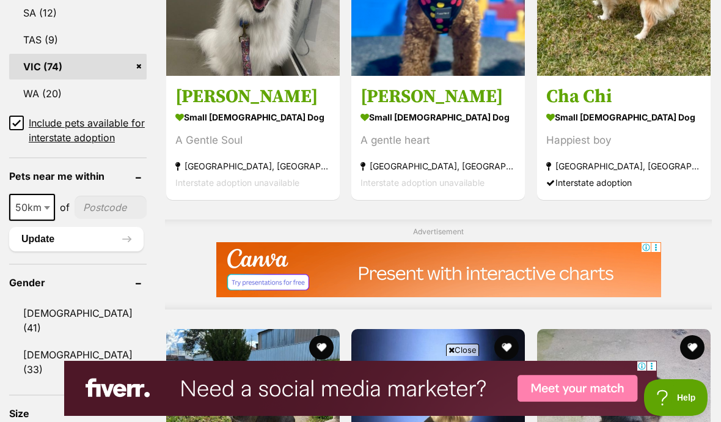
scroll to position [835, 0]
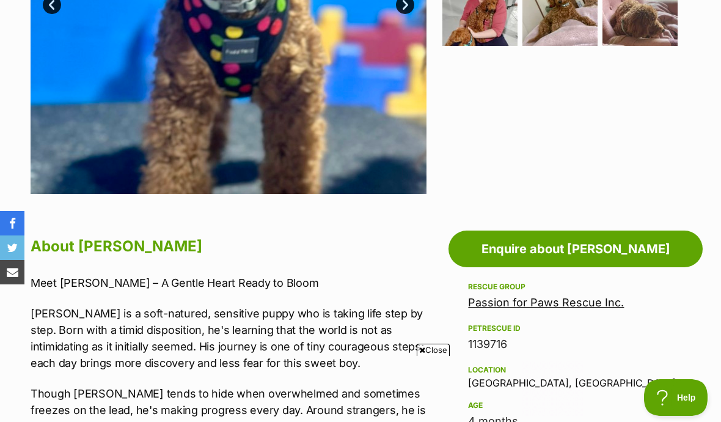
click at [585, 303] on link "Passion for Paws Rescue Inc." at bounding box center [546, 302] width 156 height 13
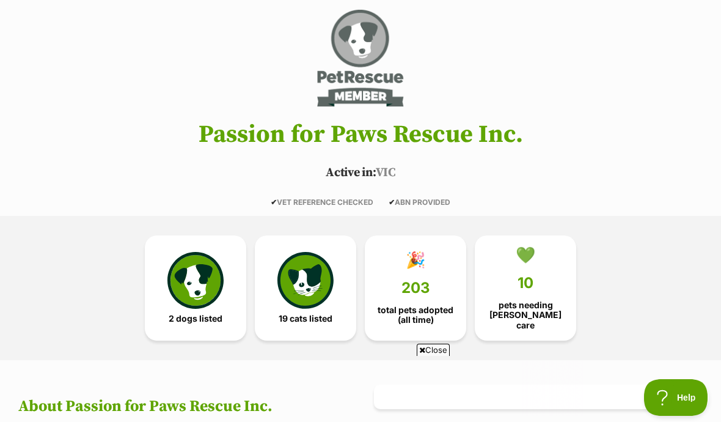
click at [202, 291] on img at bounding box center [195, 280] width 56 height 56
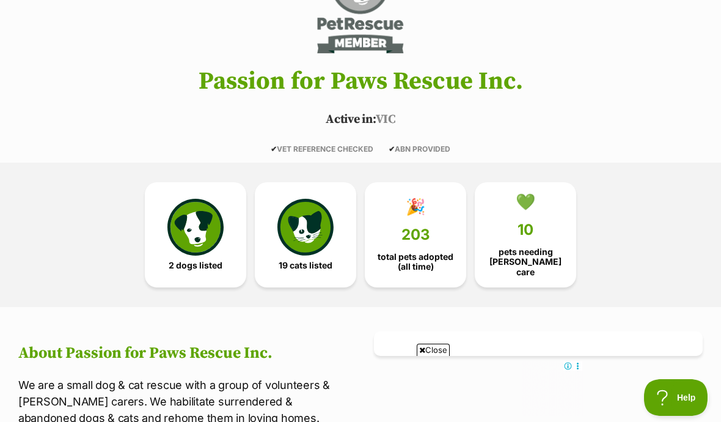
click at [427, 226] on span "203" at bounding box center [416, 234] width 29 height 17
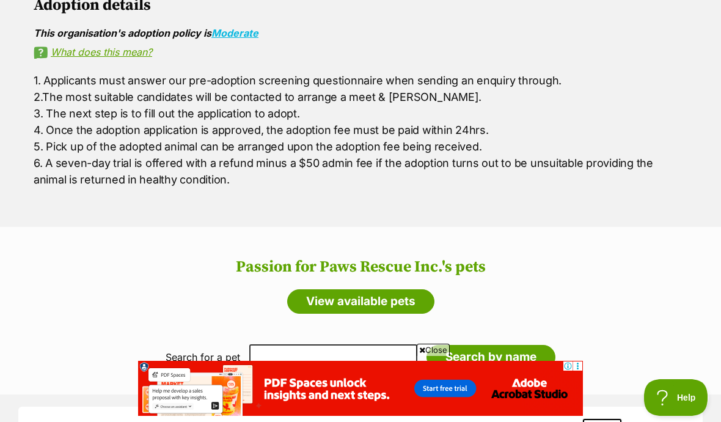
scroll to position [680, 0]
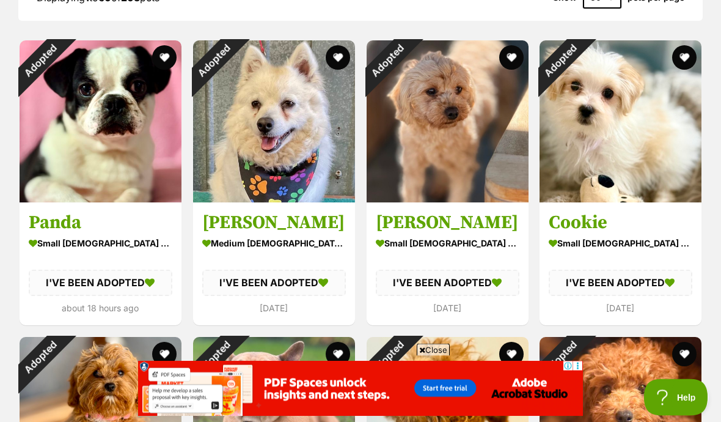
scroll to position [1113, 0]
click at [408, 81] on div "Adopted" at bounding box center [387, 60] width 41 height 41
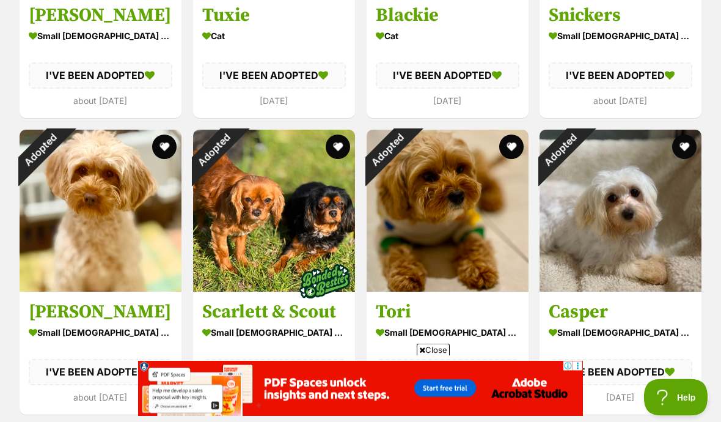
scroll to position [1912, 0]
click at [644, 217] on img at bounding box center [621, 211] width 162 height 162
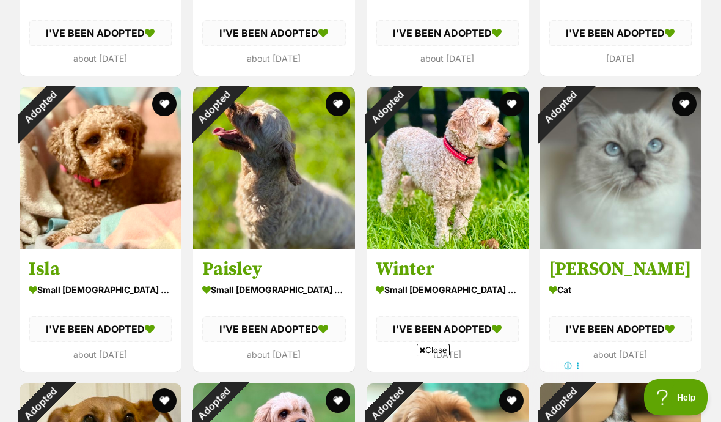
scroll to position [2251, 0]
click at [294, 180] on img at bounding box center [274, 168] width 162 height 162
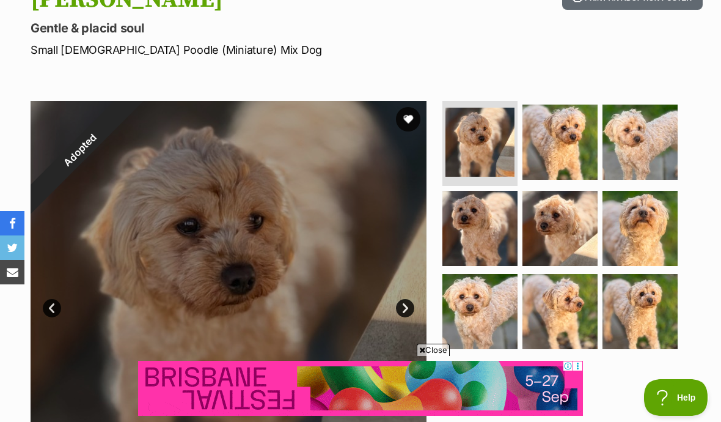
scroll to position [182, 0]
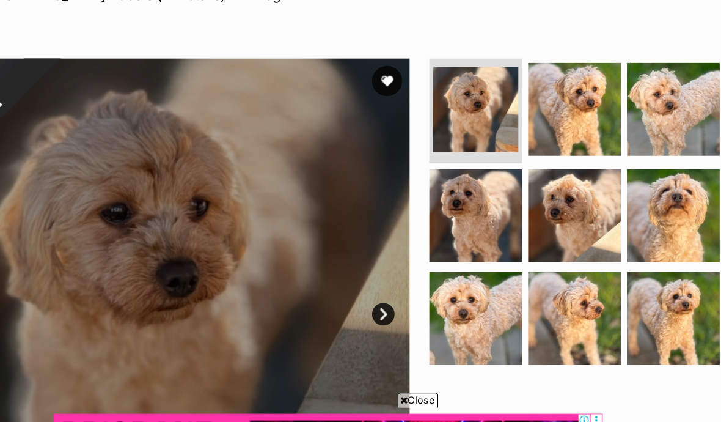
click at [446, 97] on img at bounding box center [480, 113] width 69 height 69
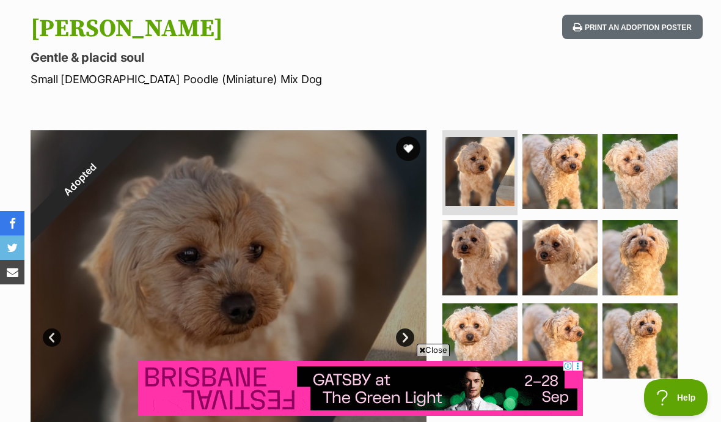
scroll to position [121, 0]
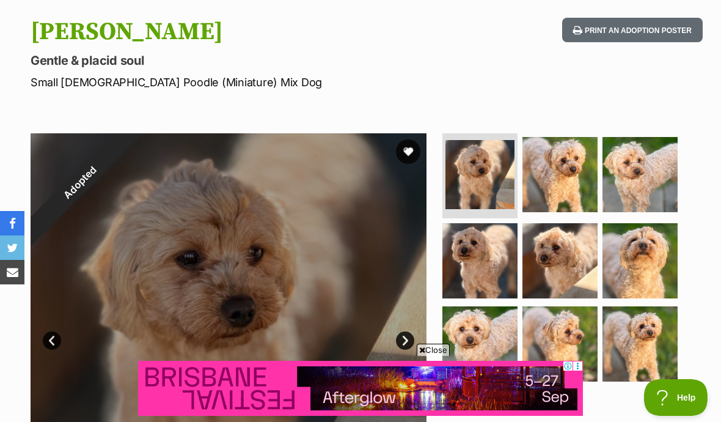
click at [574, 180] on img at bounding box center [560, 174] width 75 height 75
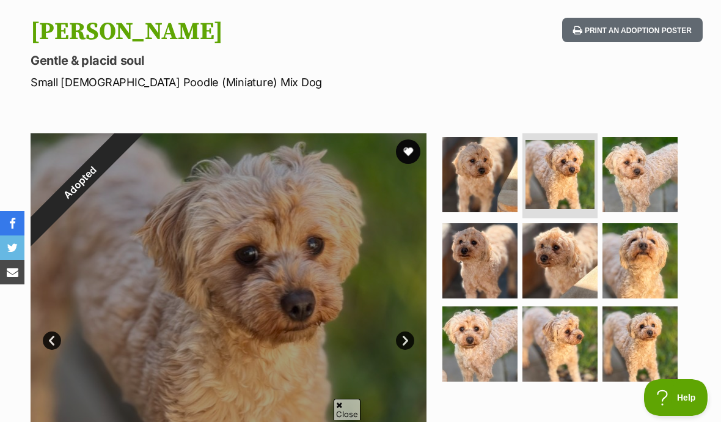
click at [650, 175] on img at bounding box center [640, 174] width 75 height 75
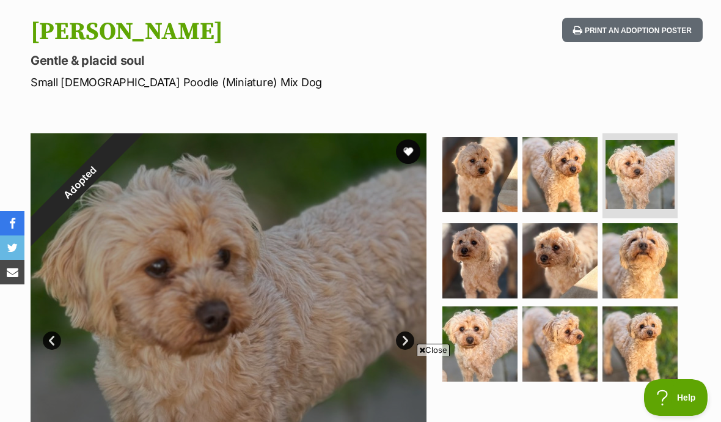
scroll to position [0, 0]
click at [494, 253] on img at bounding box center [479, 260] width 75 height 75
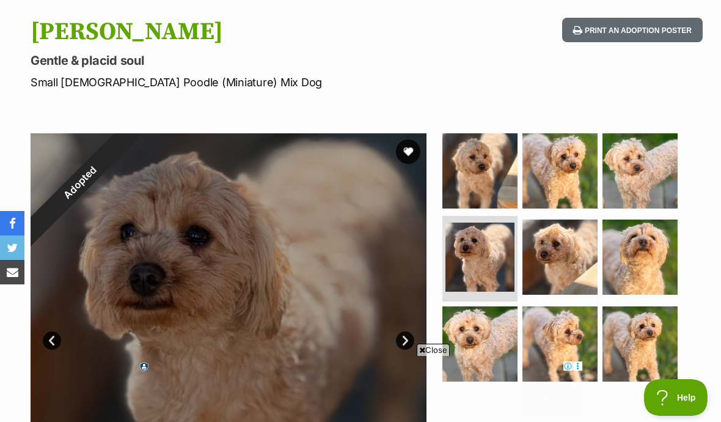
click at [581, 249] on img at bounding box center [560, 256] width 75 height 75
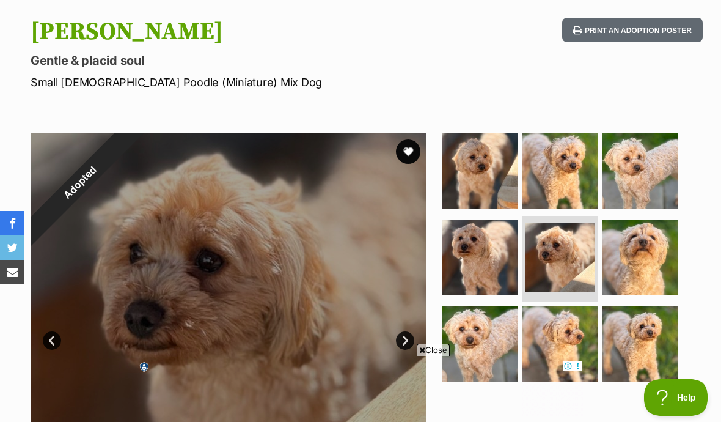
click at [566, 259] on img at bounding box center [560, 256] width 69 height 69
click at [563, 254] on img at bounding box center [560, 256] width 69 height 69
click at [651, 254] on img at bounding box center [640, 256] width 75 height 75
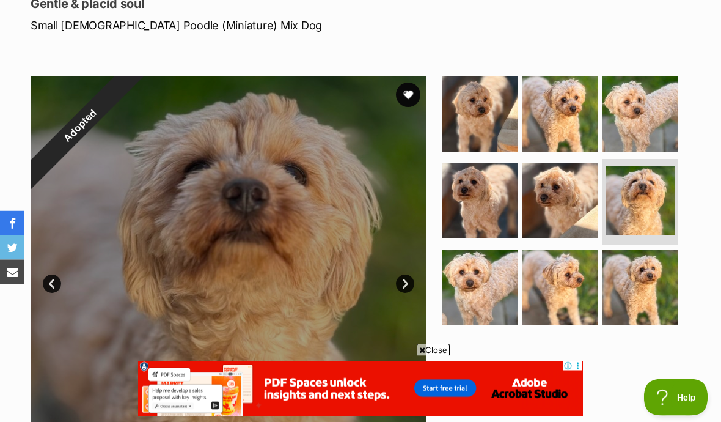
scroll to position [179, 0]
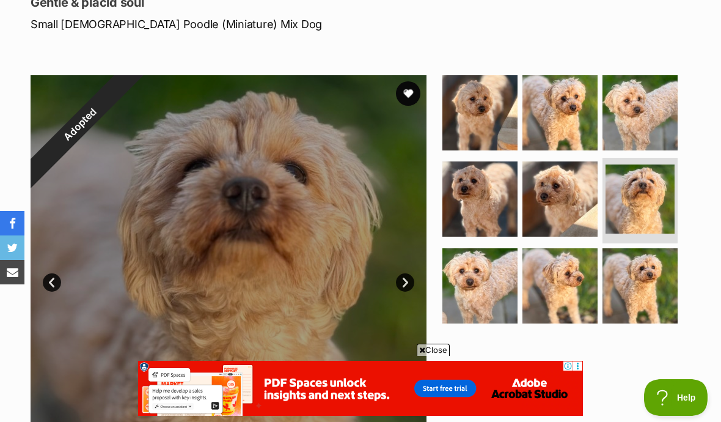
click at [499, 288] on img at bounding box center [479, 285] width 75 height 75
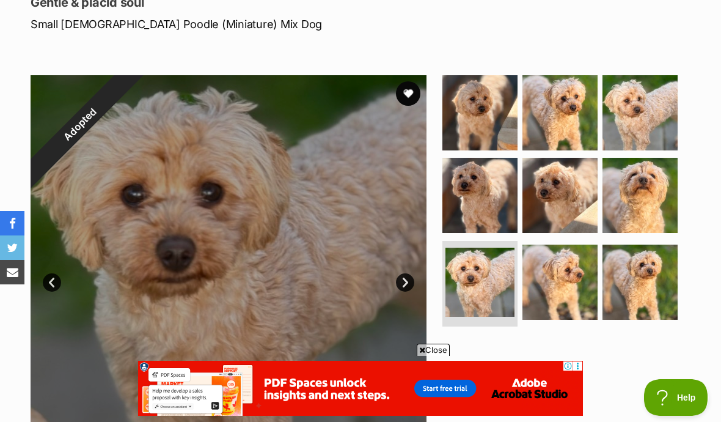
click at [404, 279] on link "Next" at bounding box center [405, 282] width 18 height 18
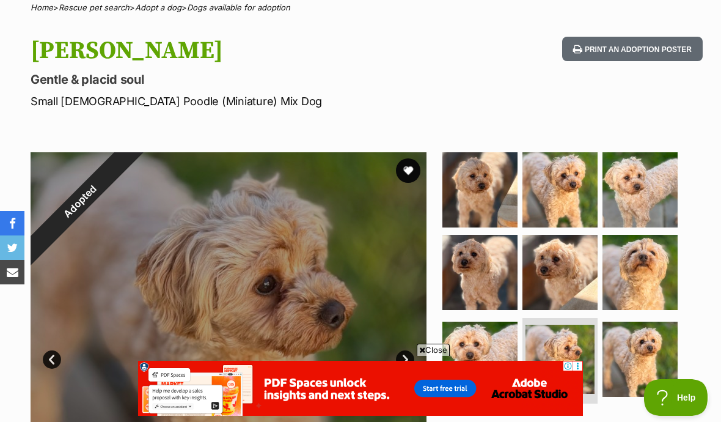
scroll to position [88, 0]
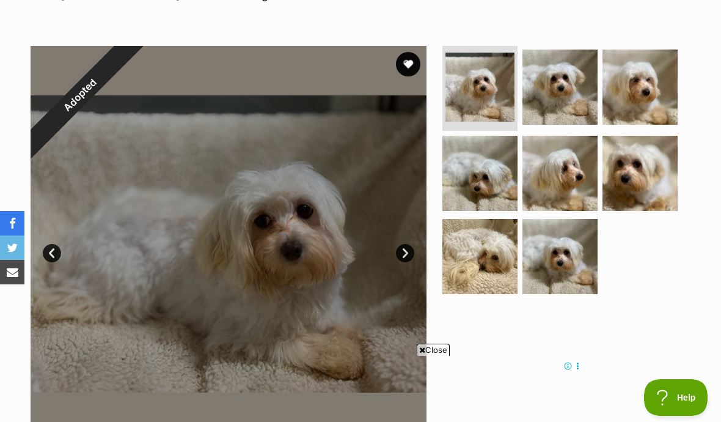
scroll to position [210, 0]
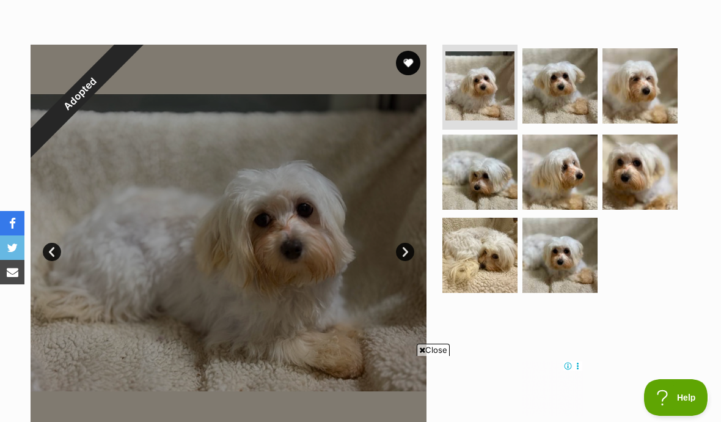
click at [556, 104] on img at bounding box center [560, 85] width 75 height 75
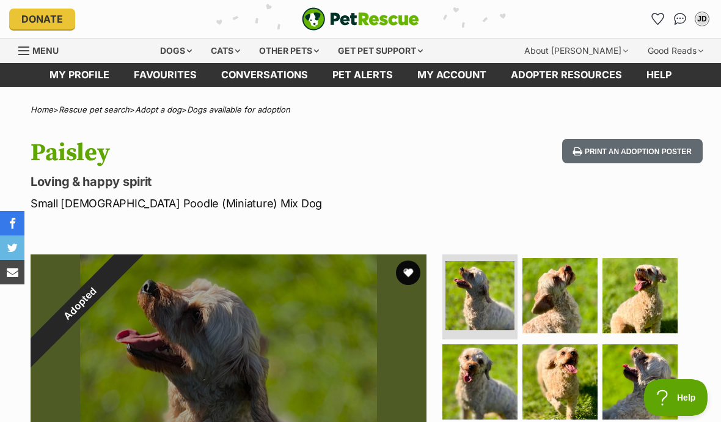
click at [567, 297] on img at bounding box center [560, 295] width 75 height 75
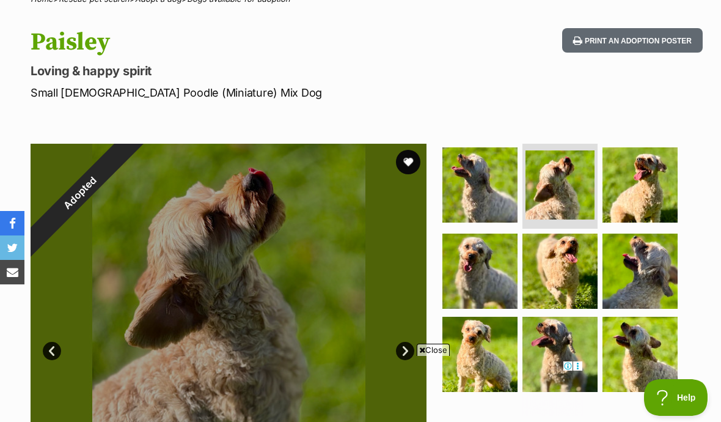
click at [657, 191] on img at bounding box center [640, 184] width 75 height 75
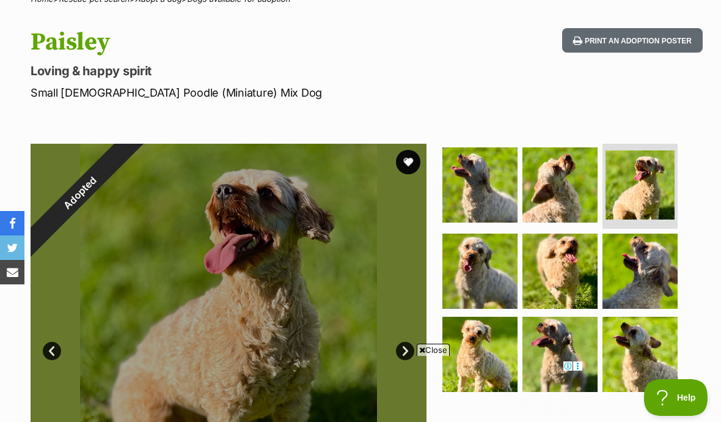
click at [502, 282] on img at bounding box center [479, 270] width 75 height 75
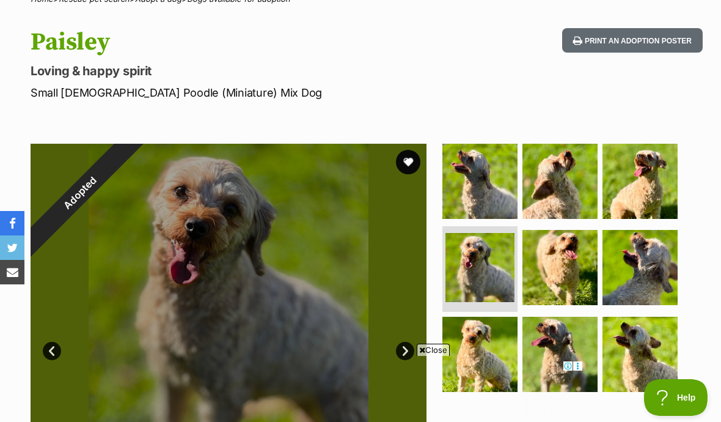
click at [550, 276] on img at bounding box center [560, 267] width 75 height 75
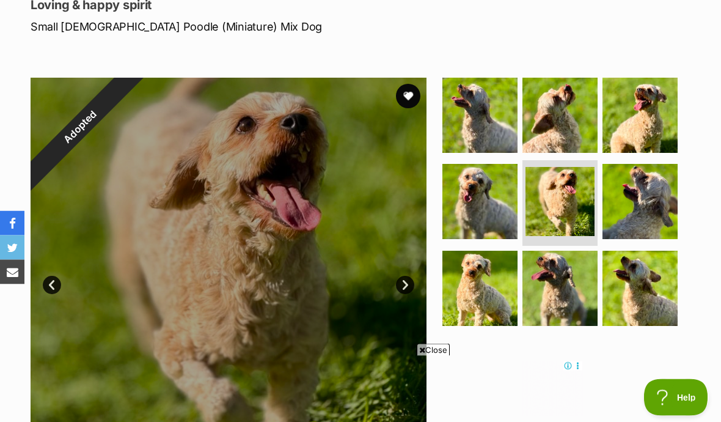
scroll to position [177, 0]
click at [498, 296] on img at bounding box center [479, 288] width 75 height 75
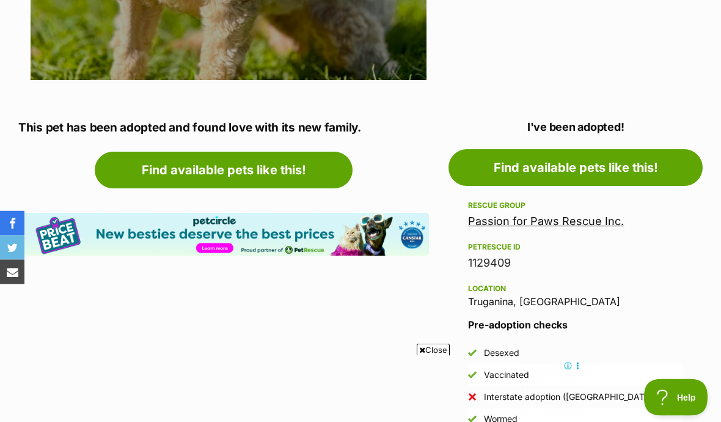
scroll to position [571, 0]
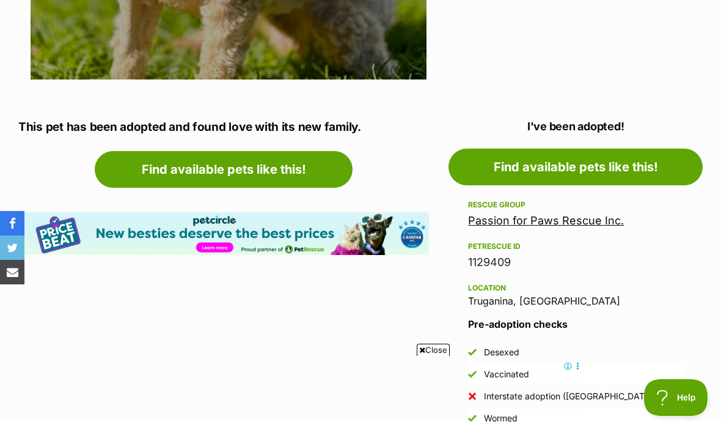
click at [598, 222] on link "Passion for Paws Rescue Inc." at bounding box center [546, 220] width 156 height 13
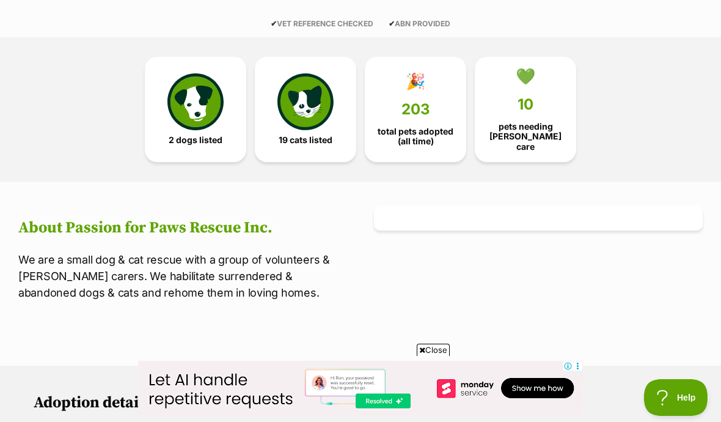
click at [534, 108] on span "10" at bounding box center [526, 104] width 16 height 17
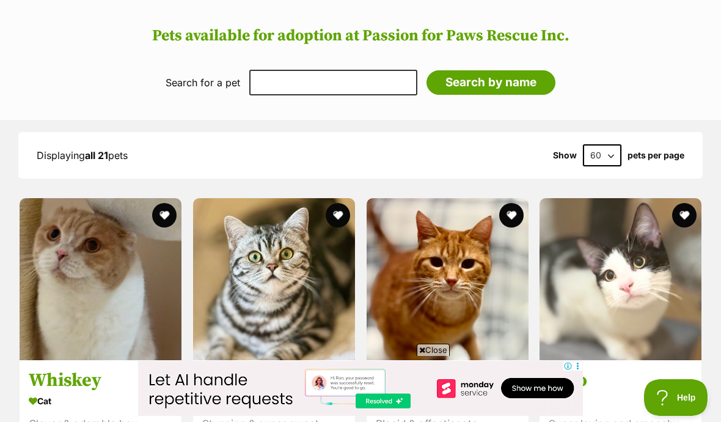
scroll to position [985, 0]
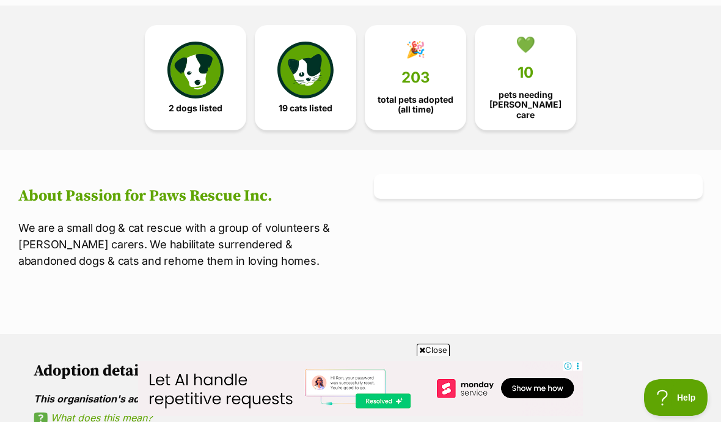
click at [528, 79] on span "10" at bounding box center [526, 72] width 16 height 17
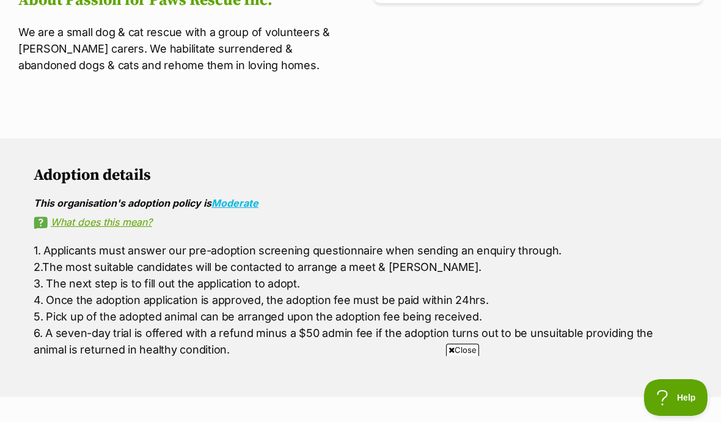
scroll to position [510, 0]
click at [606, 271] on p "1. Applicants must answer our pre-adoption screening questionnaire when sending…" at bounding box center [361, 301] width 654 height 116
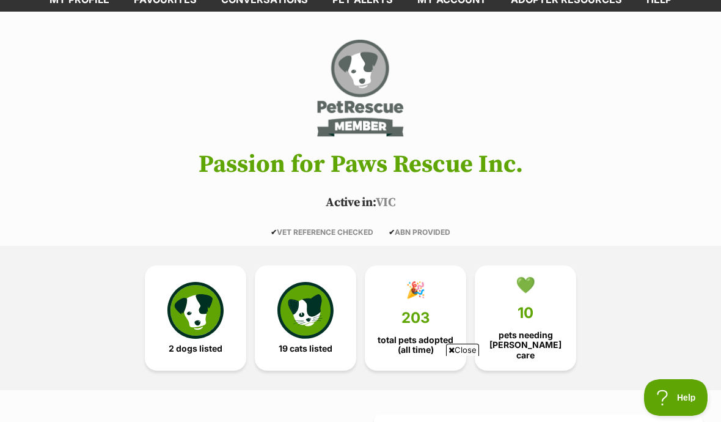
scroll to position [0, 0]
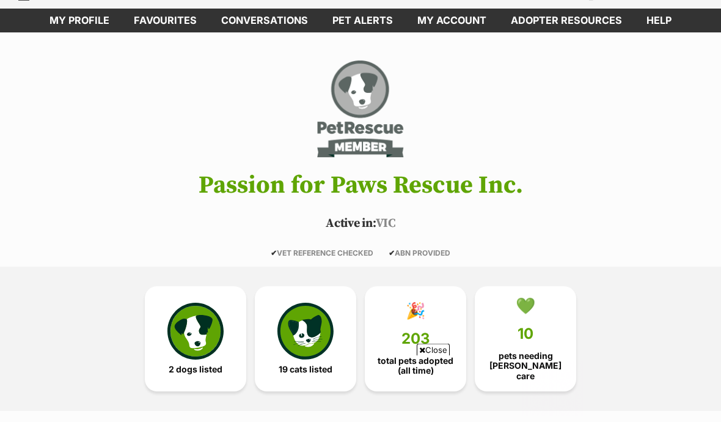
scroll to position [54, 0]
click at [201, 332] on img at bounding box center [195, 331] width 56 height 56
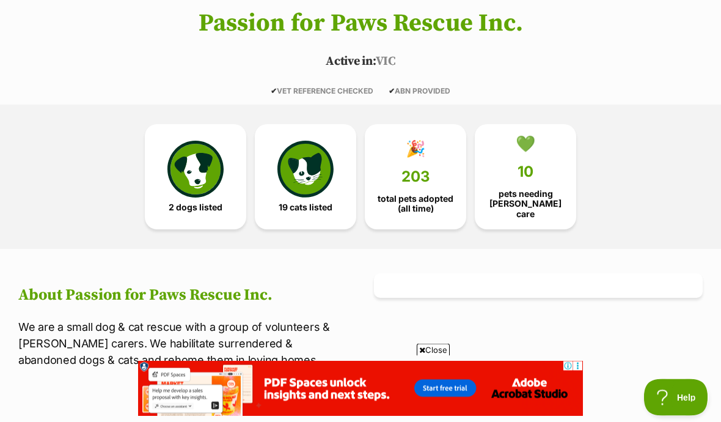
scroll to position [216, 0]
click at [422, 153] on link "🎉 203 total pets adopted (all time)" at bounding box center [415, 176] width 101 height 105
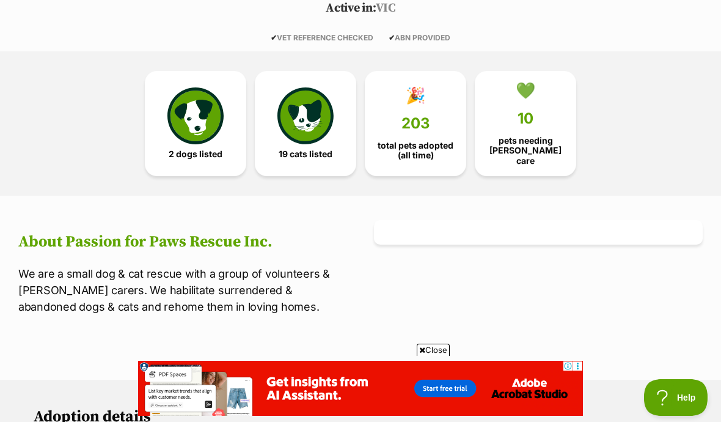
scroll to position [0, 0]
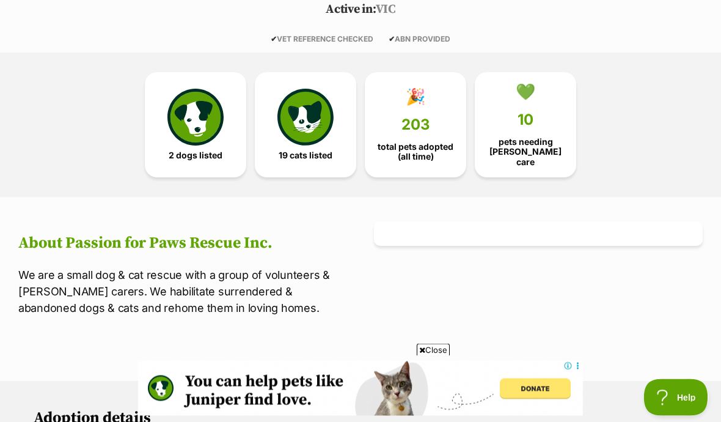
scroll to position [229, 0]
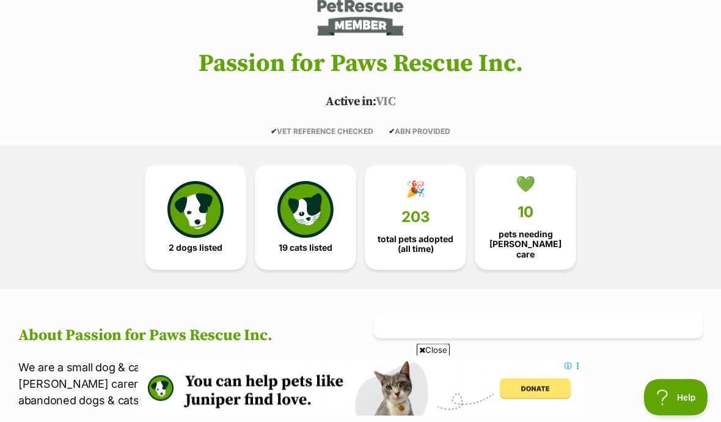
scroll to position [176, 0]
click at [202, 218] on img at bounding box center [195, 209] width 56 height 56
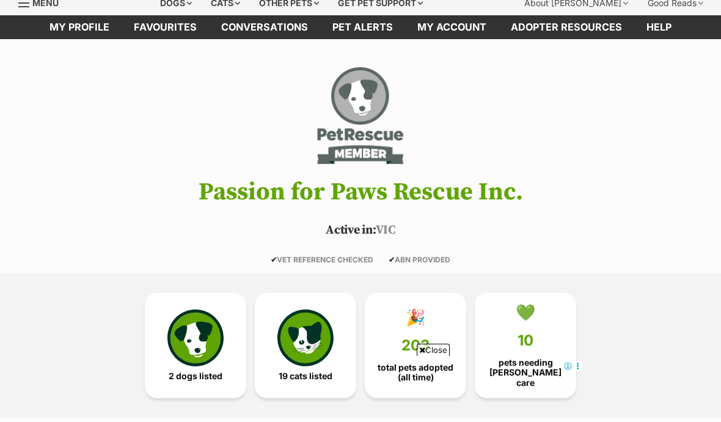
scroll to position [45, 0]
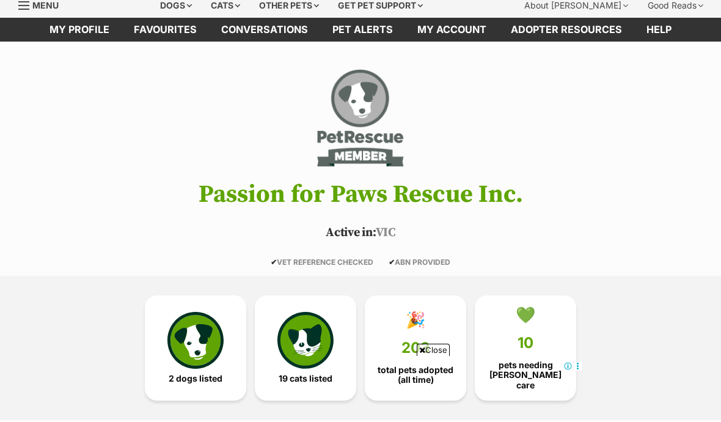
click at [422, 328] on link "🎉 203 total pets adopted (all time)" at bounding box center [415, 347] width 101 height 105
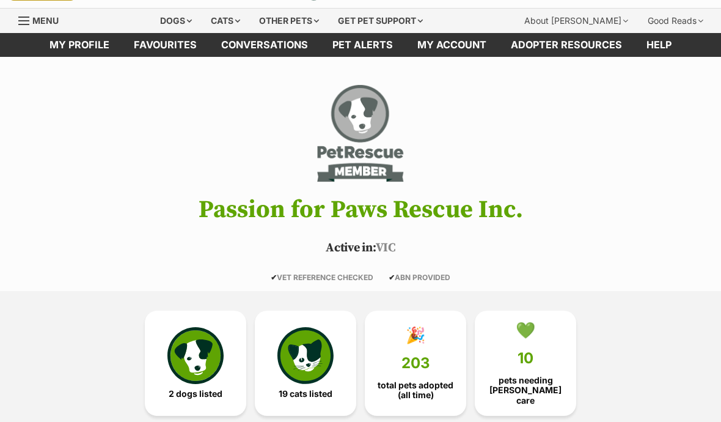
scroll to position [0, 0]
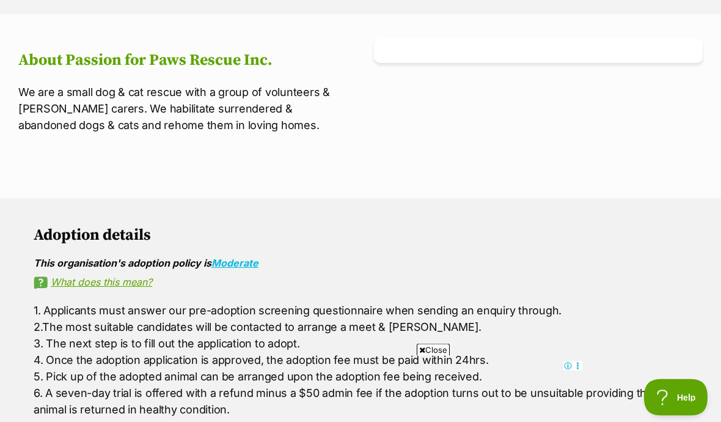
scroll to position [421, 0]
